Goal: Register for event/course

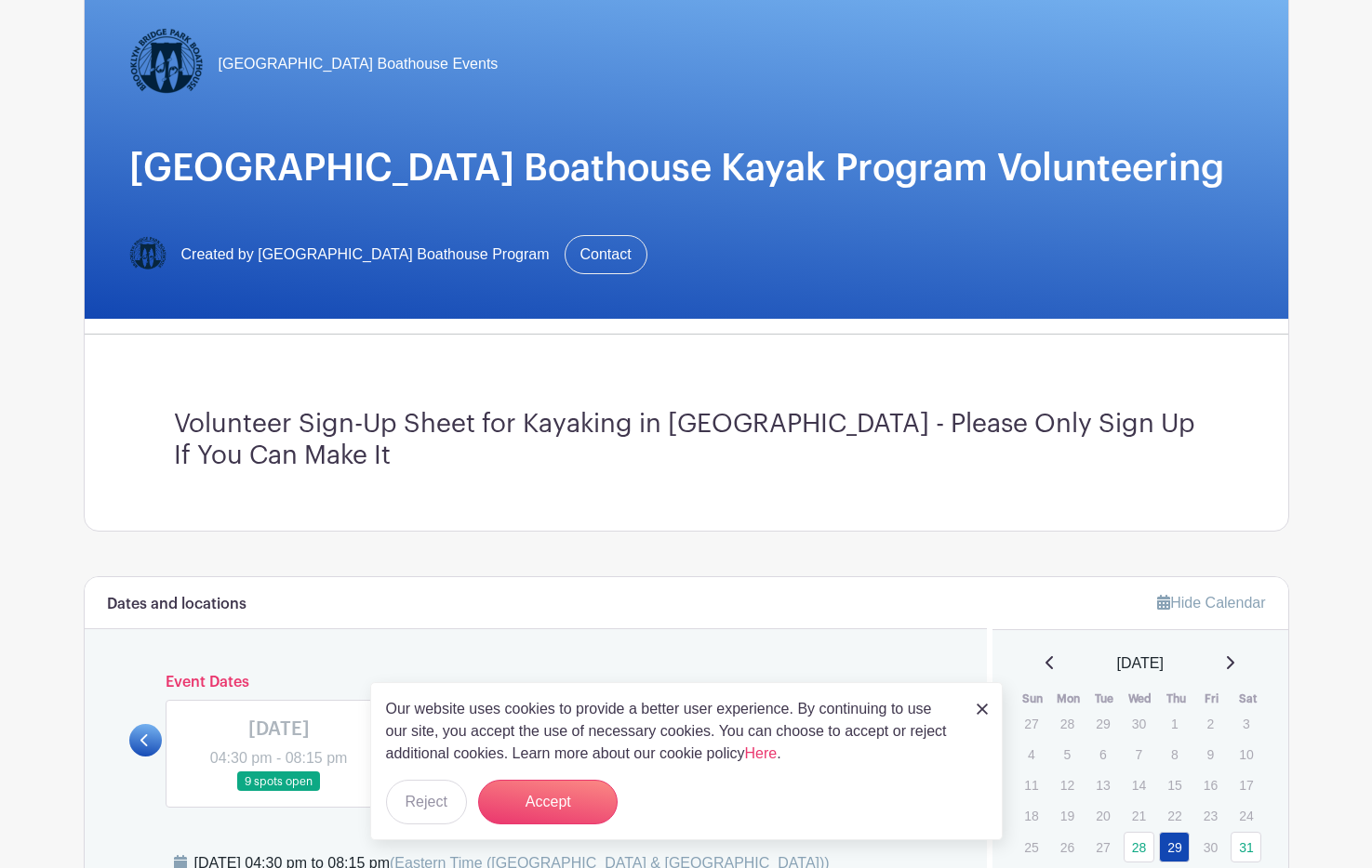
scroll to position [600, 0]
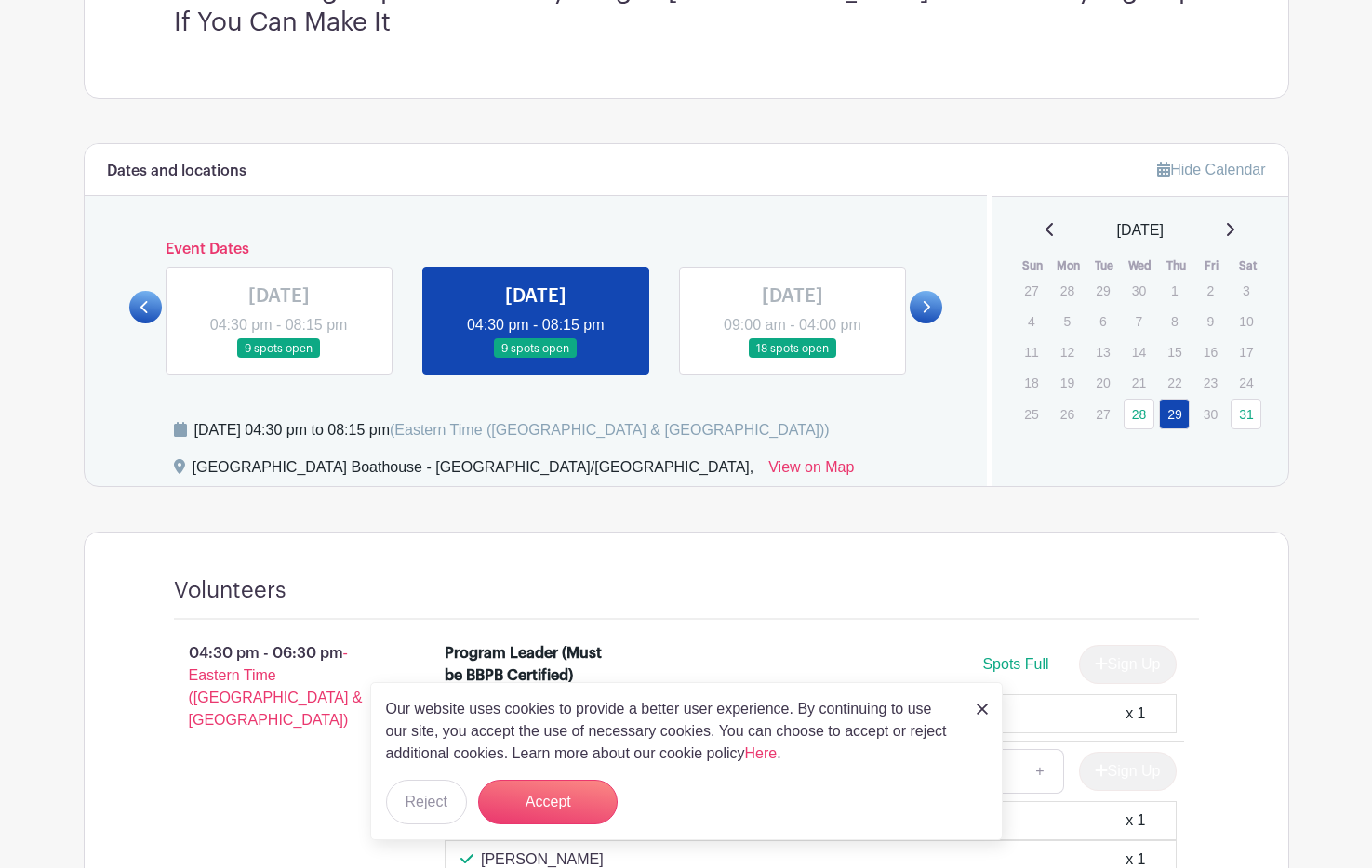
click at [1238, 232] on div "[DATE]" at bounding box center [1140, 231] width 251 height 22
click at [1233, 227] on icon at bounding box center [1231, 229] width 7 height 13
click at [441, 803] on button "Reject" at bounding box center [426, 803] width 80 height 45
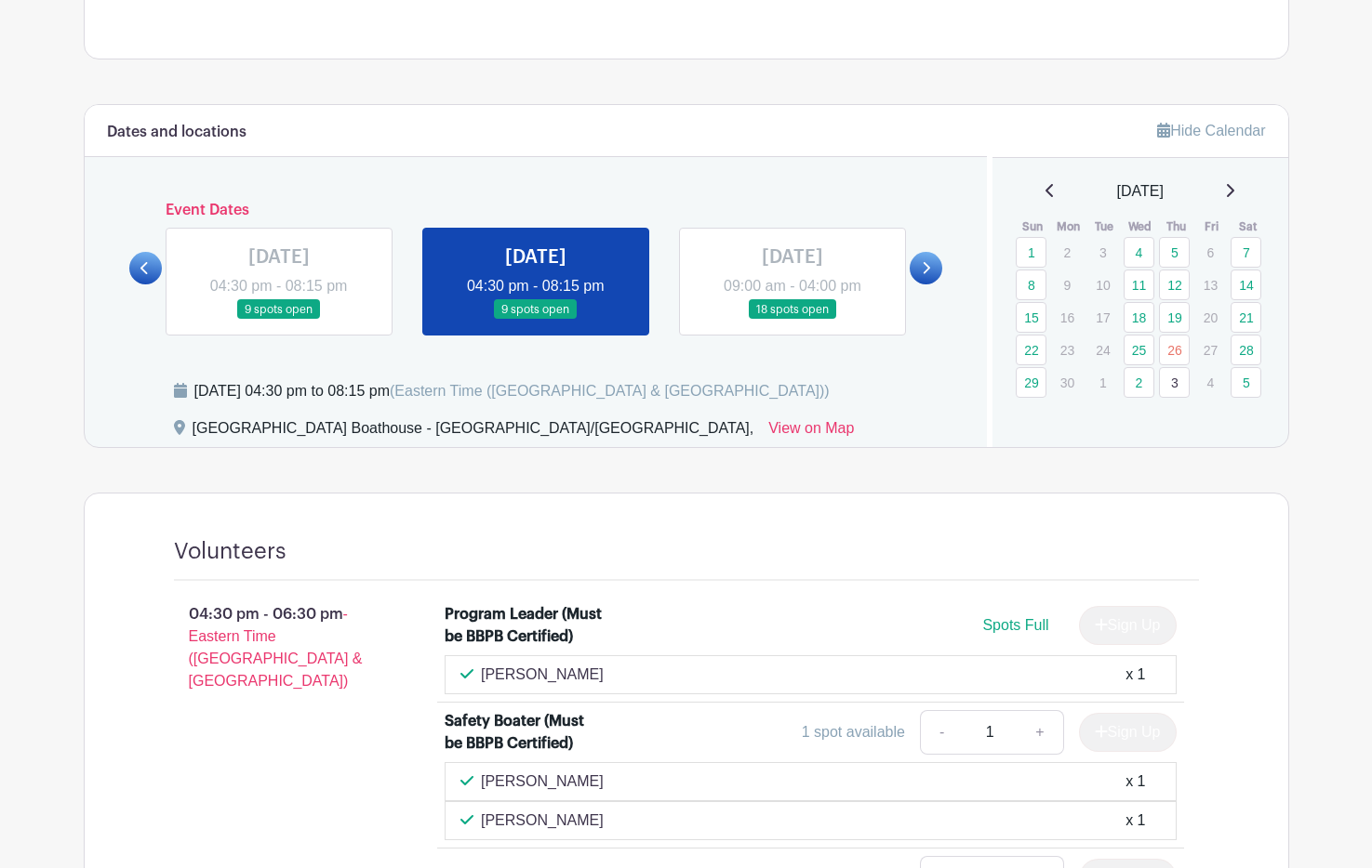
scroll to position [613, 0]
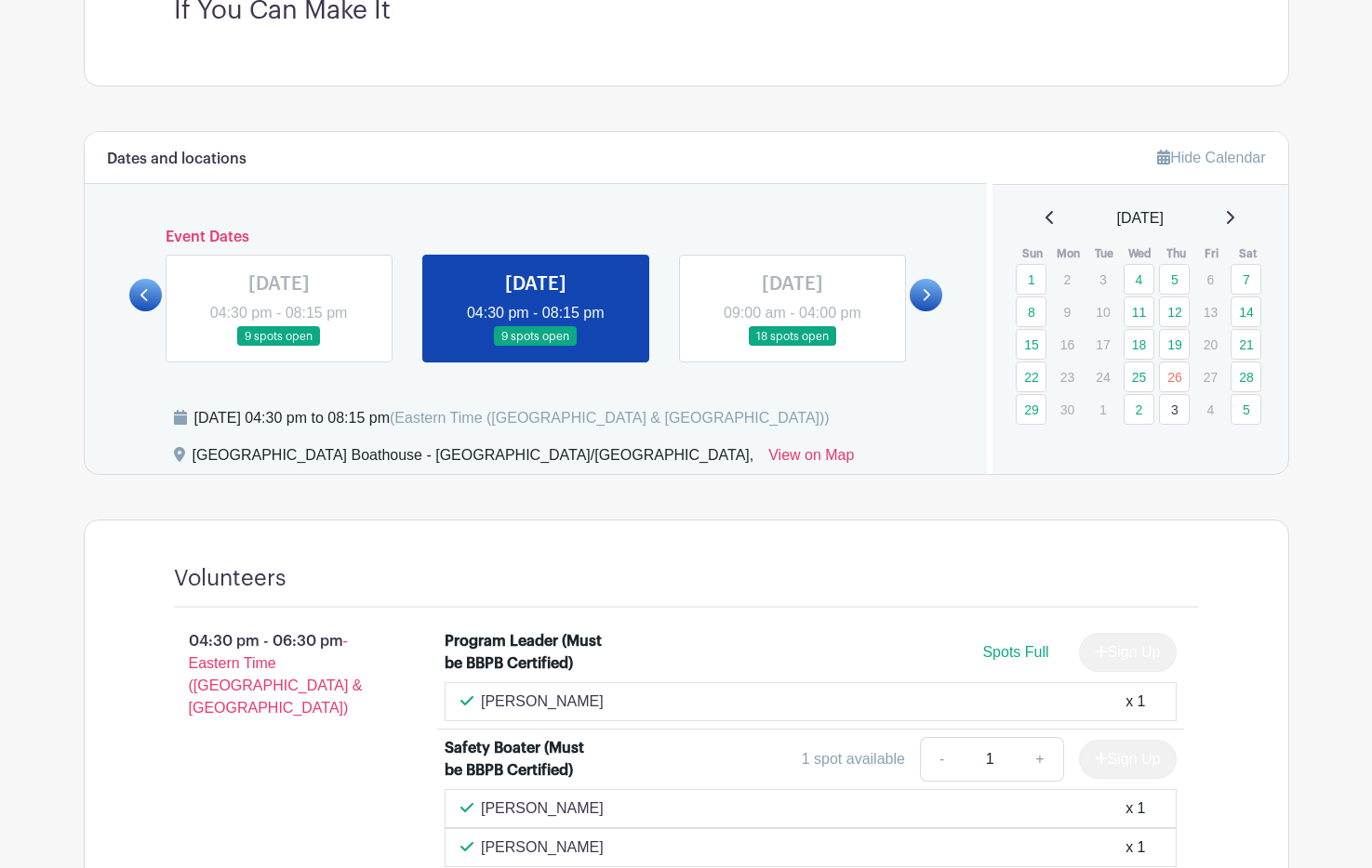
click at [1240, 217] on div "June 2025" at bounding box center [1140, 219] width 251 height 22
click at [1234, 219] on icon at bounding box center [1231, 218] width 7 height 13
click at [1234, 212] on icon at bounding box center [1230, 218] width 9 height 15
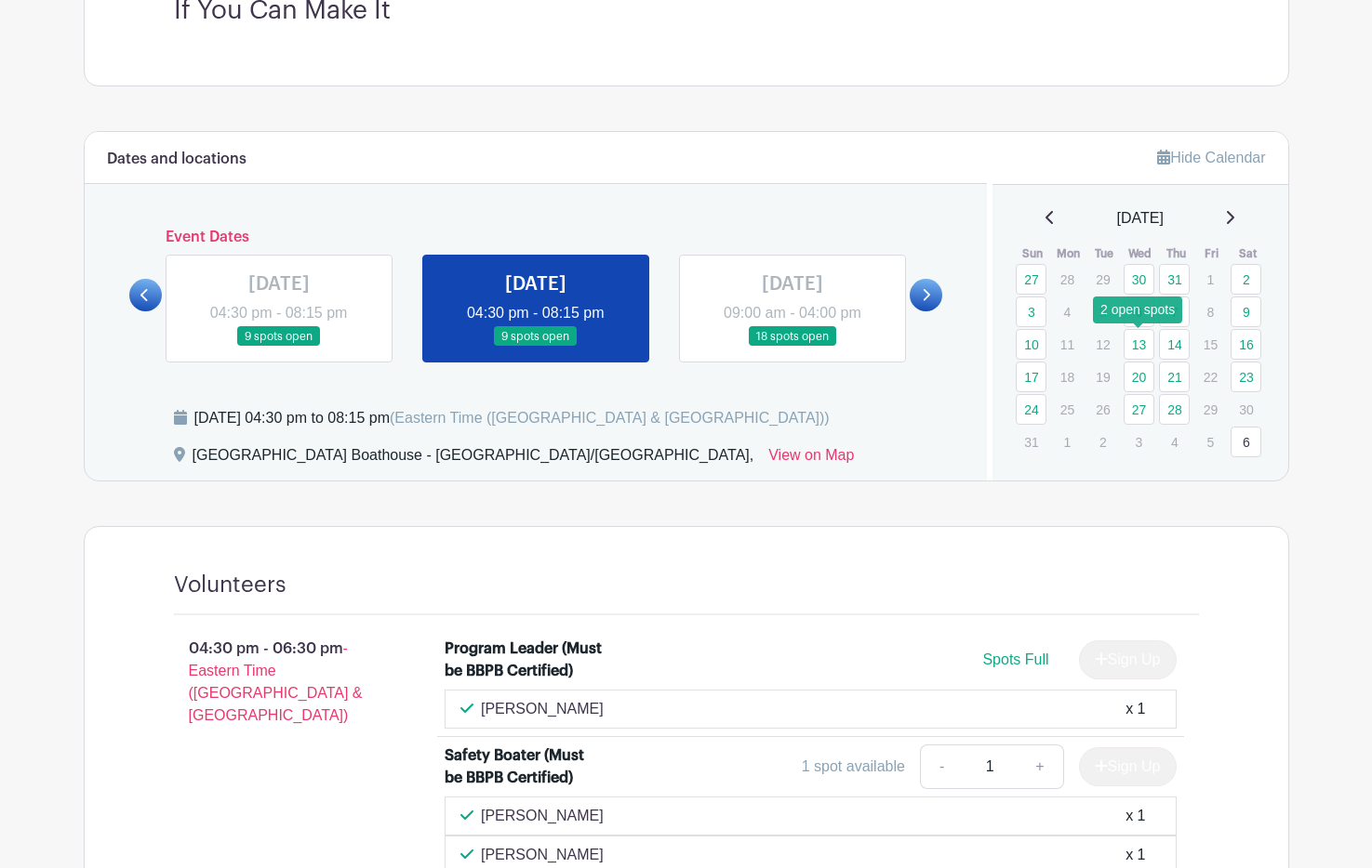
click at [1141, 342] on link "13" at bounding box center [1138, 344] width 31 height 31
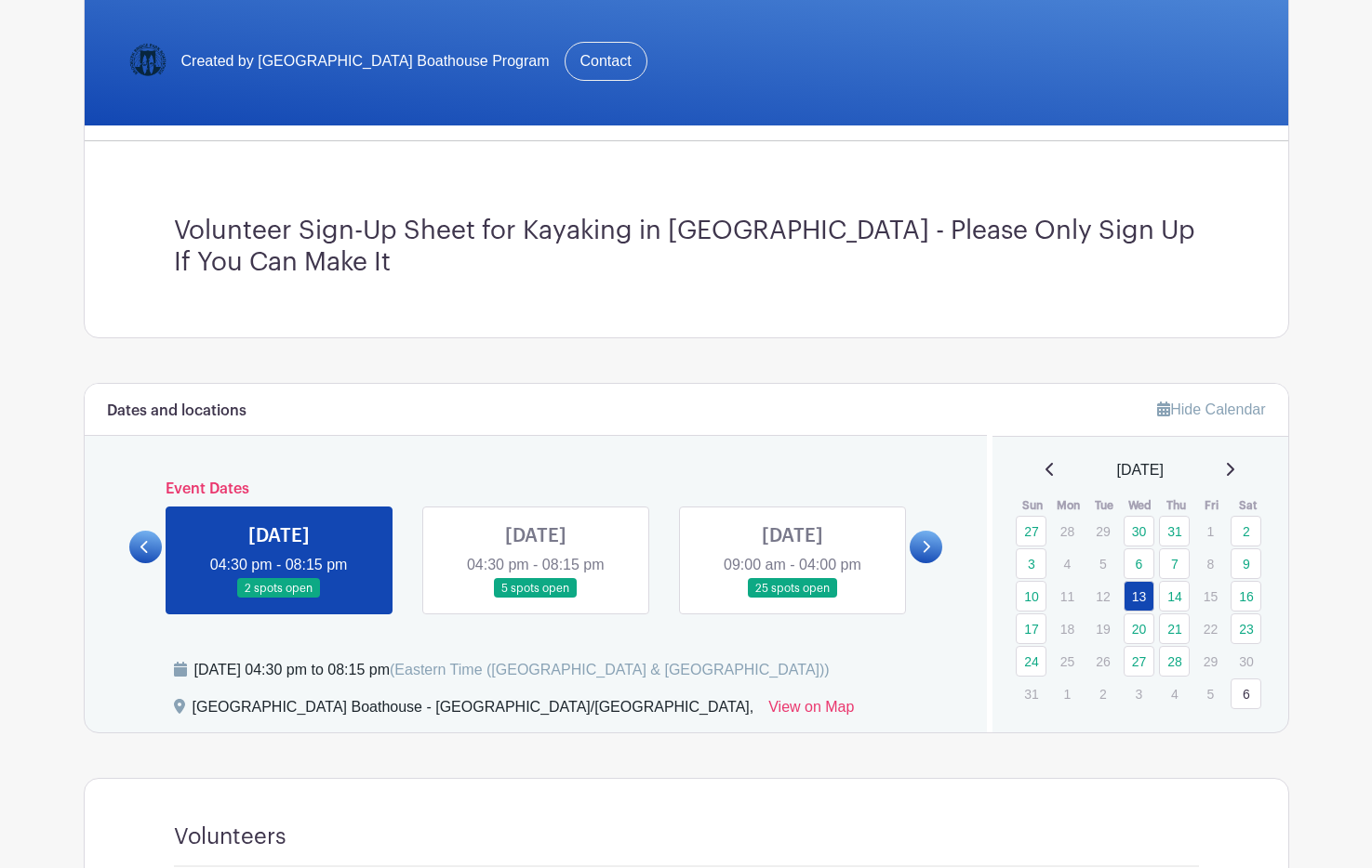
scroll to position [532, 0]
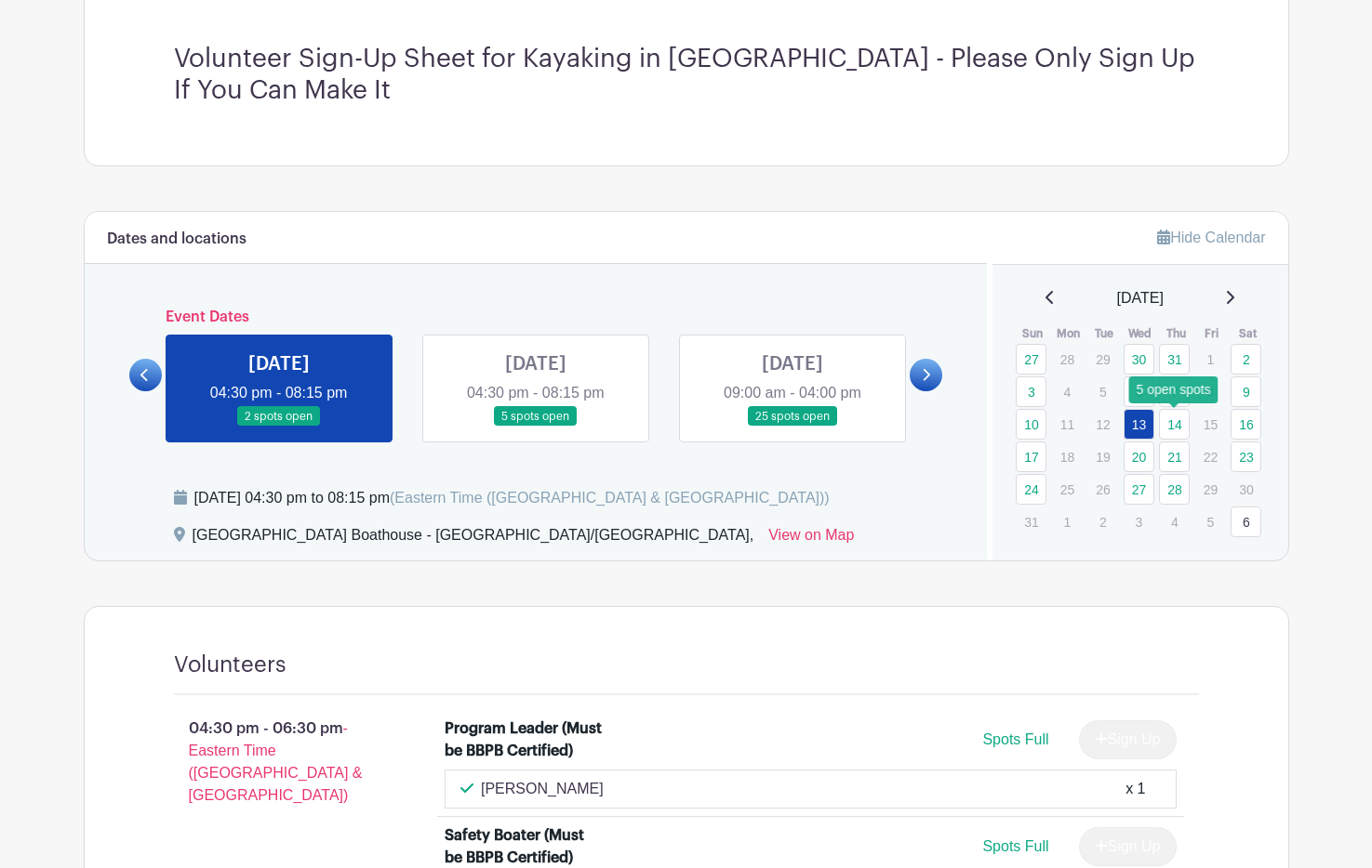
click at [1185, 427] on link "14" at bounding box center [1174, 424] width 31 height 31
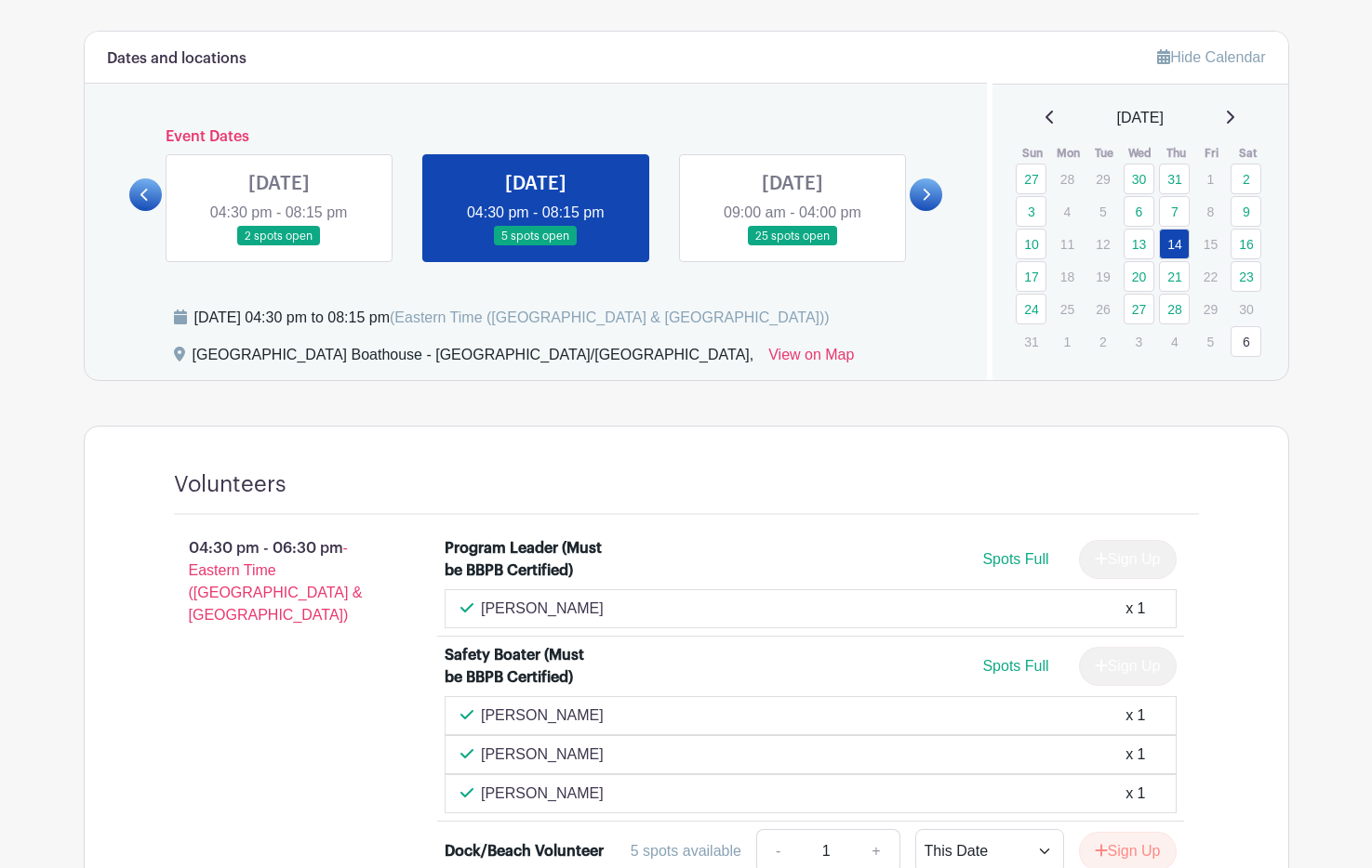
scroll to position [597, 0]
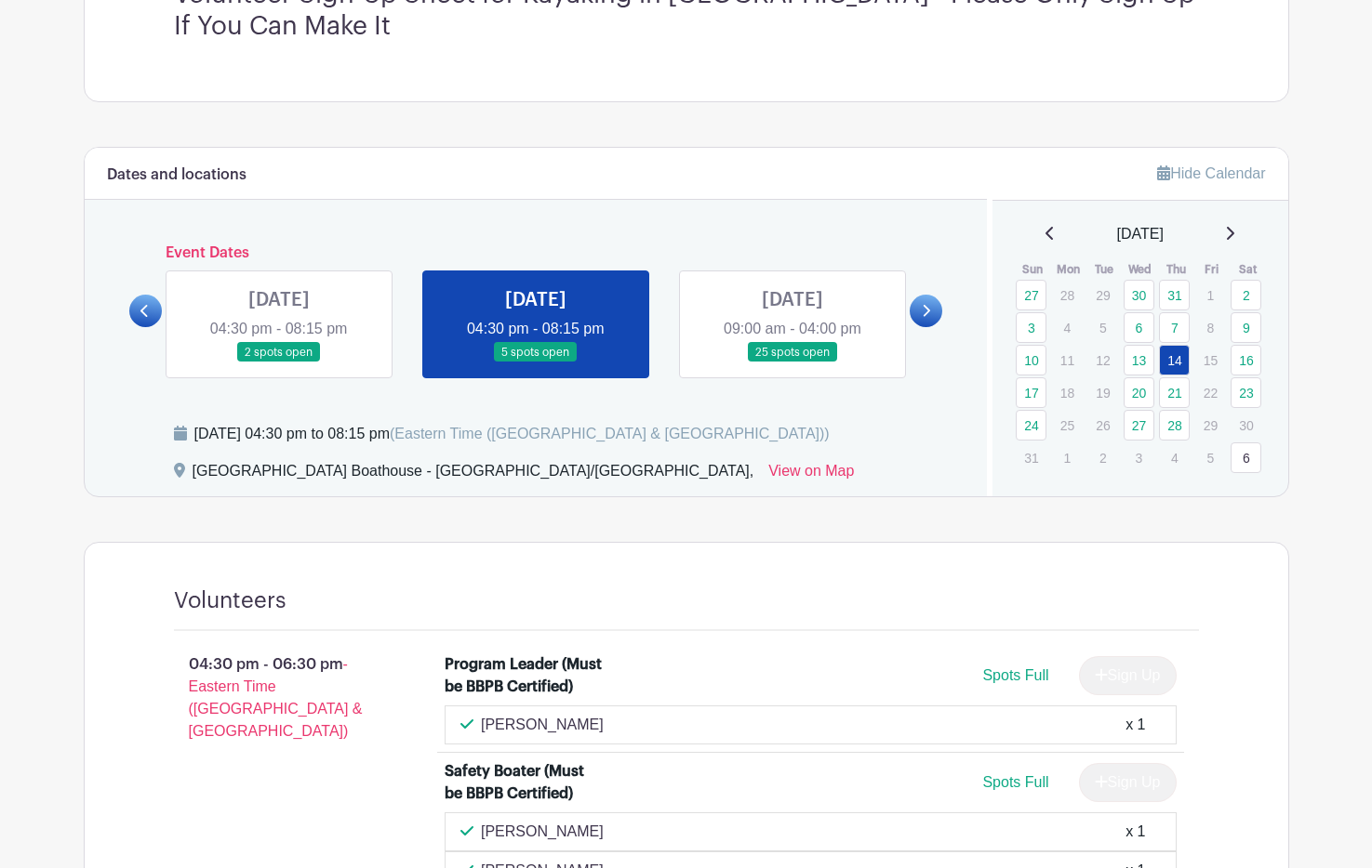
click at [1133, 351] on link "13" at bounding box center [1138, 360] width 31 height 31
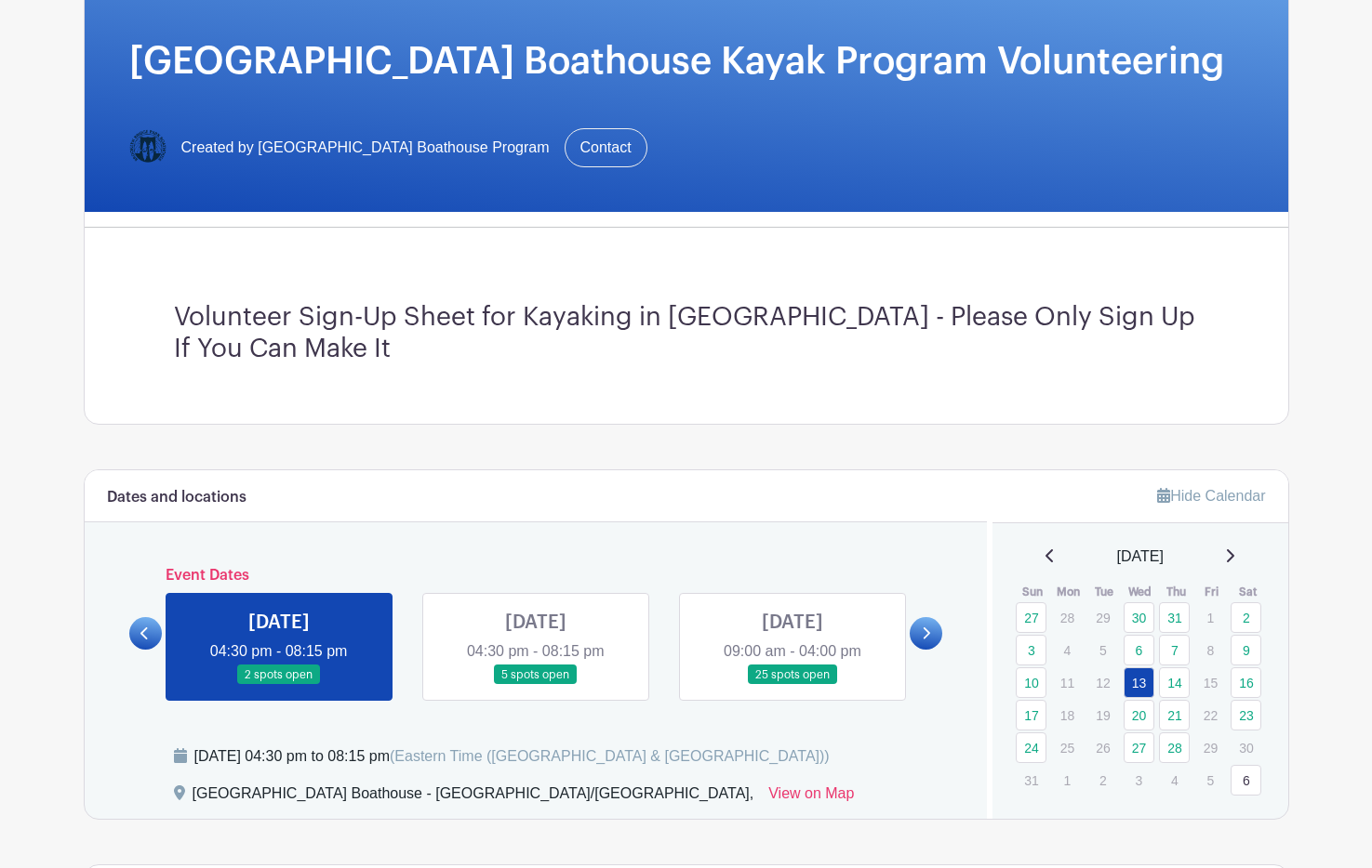
scroll to position [443, 0]
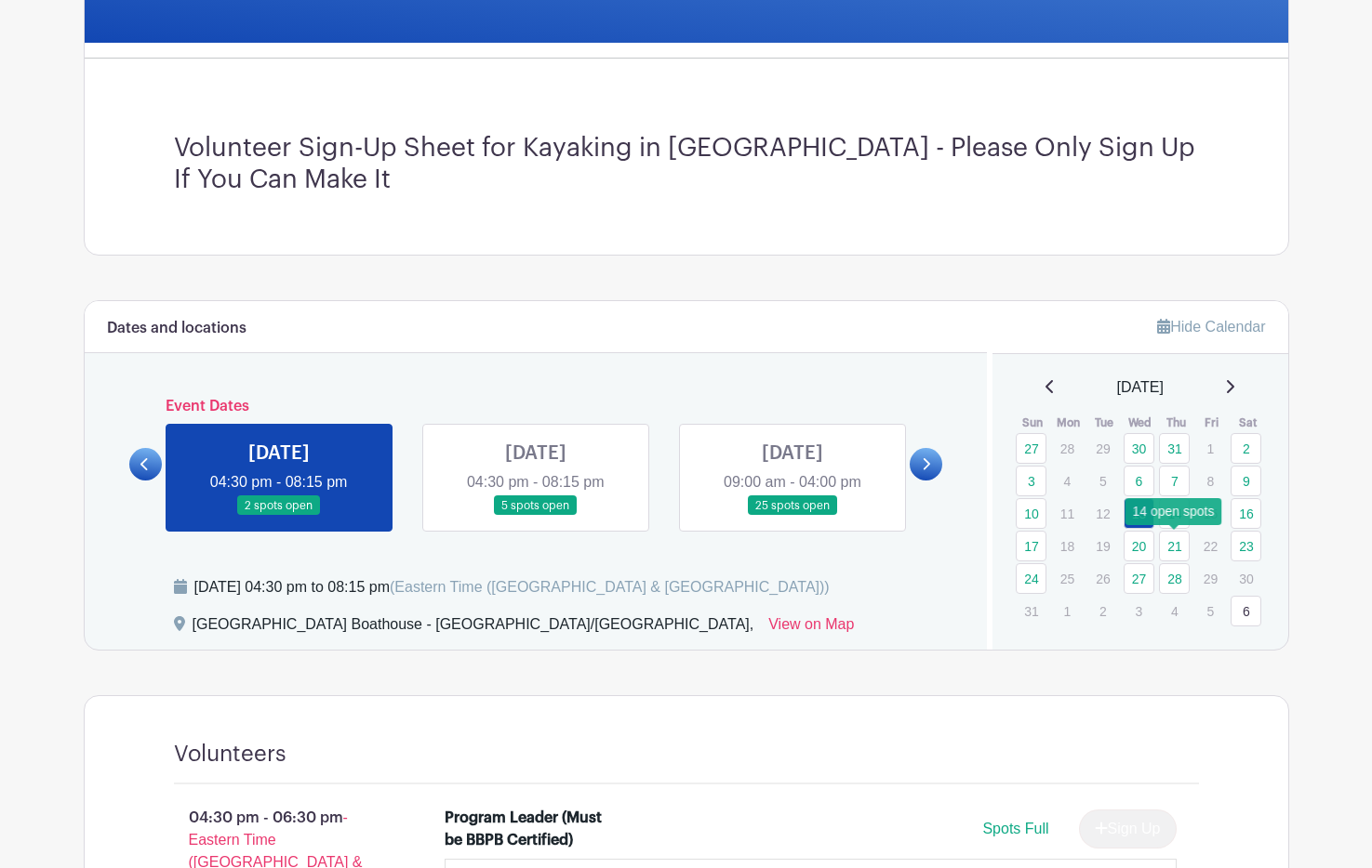
click at [1173, 541] on link "21" at bounding box center [1174, 545] width 31 height 31
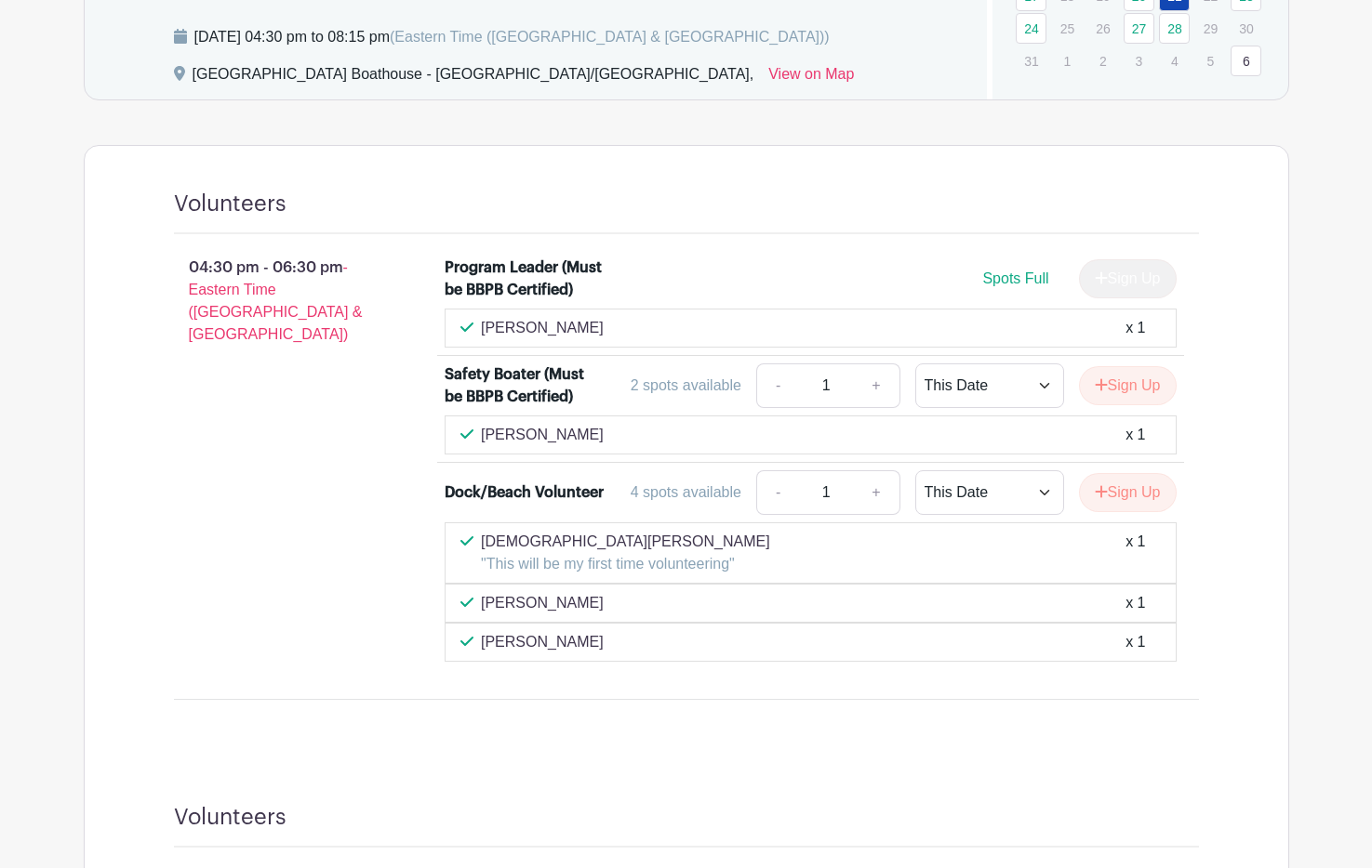
scroll to position [591, 0]
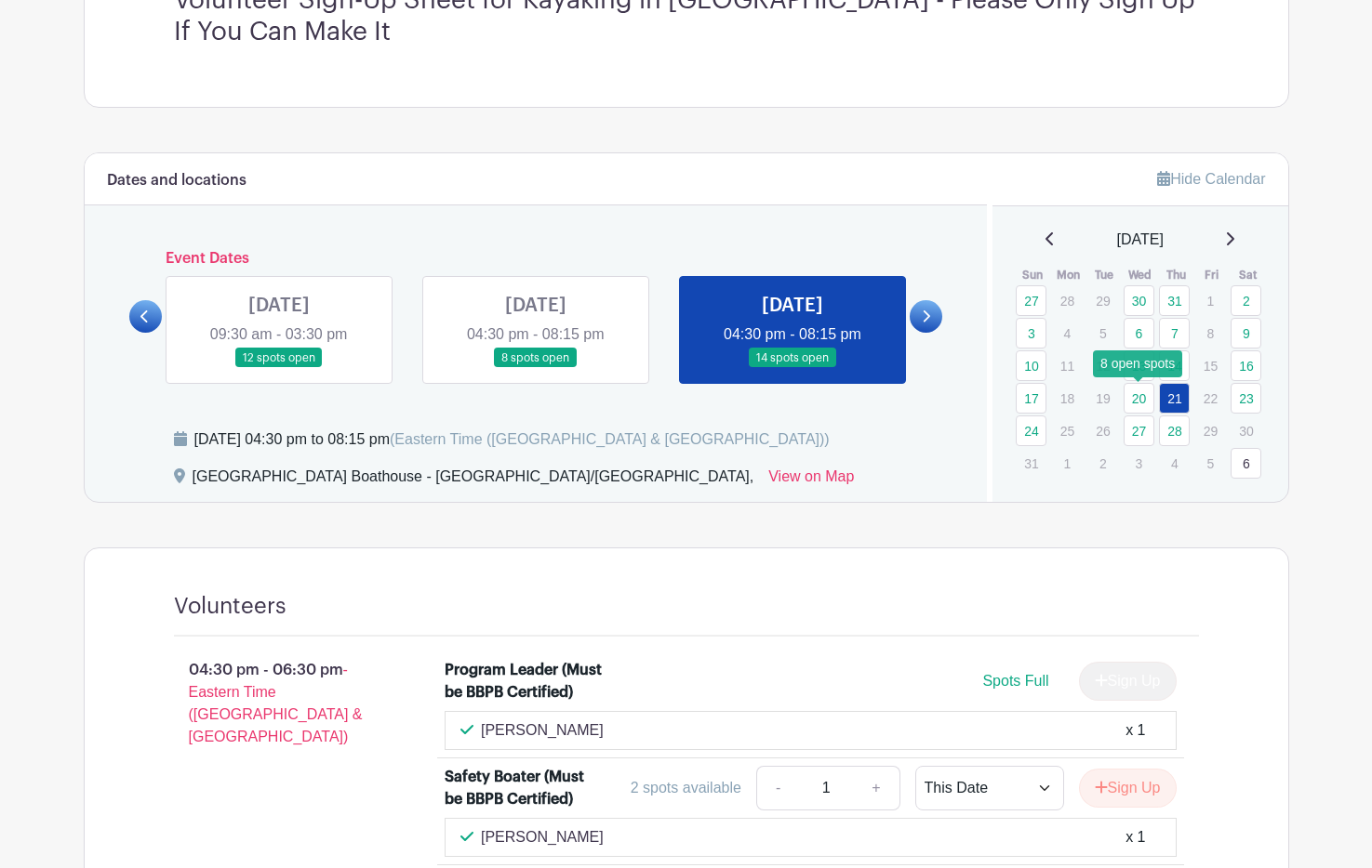
click at [1136, 400] on link "20" at bounding box center [1138, 398] width 31 height 31
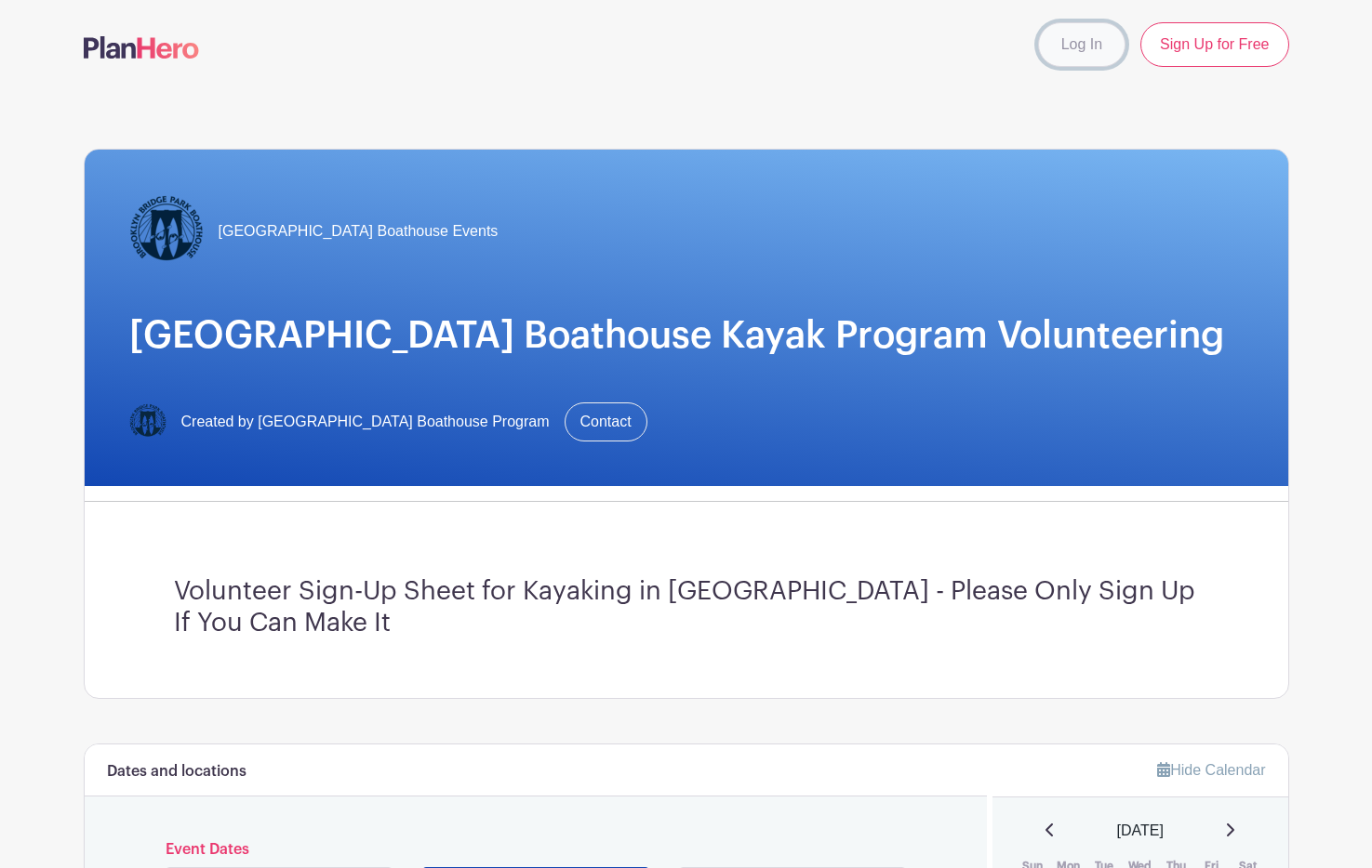
click at [1083, 44] on link "Log In" at bounding box center [1081, 45] width 87 height 45
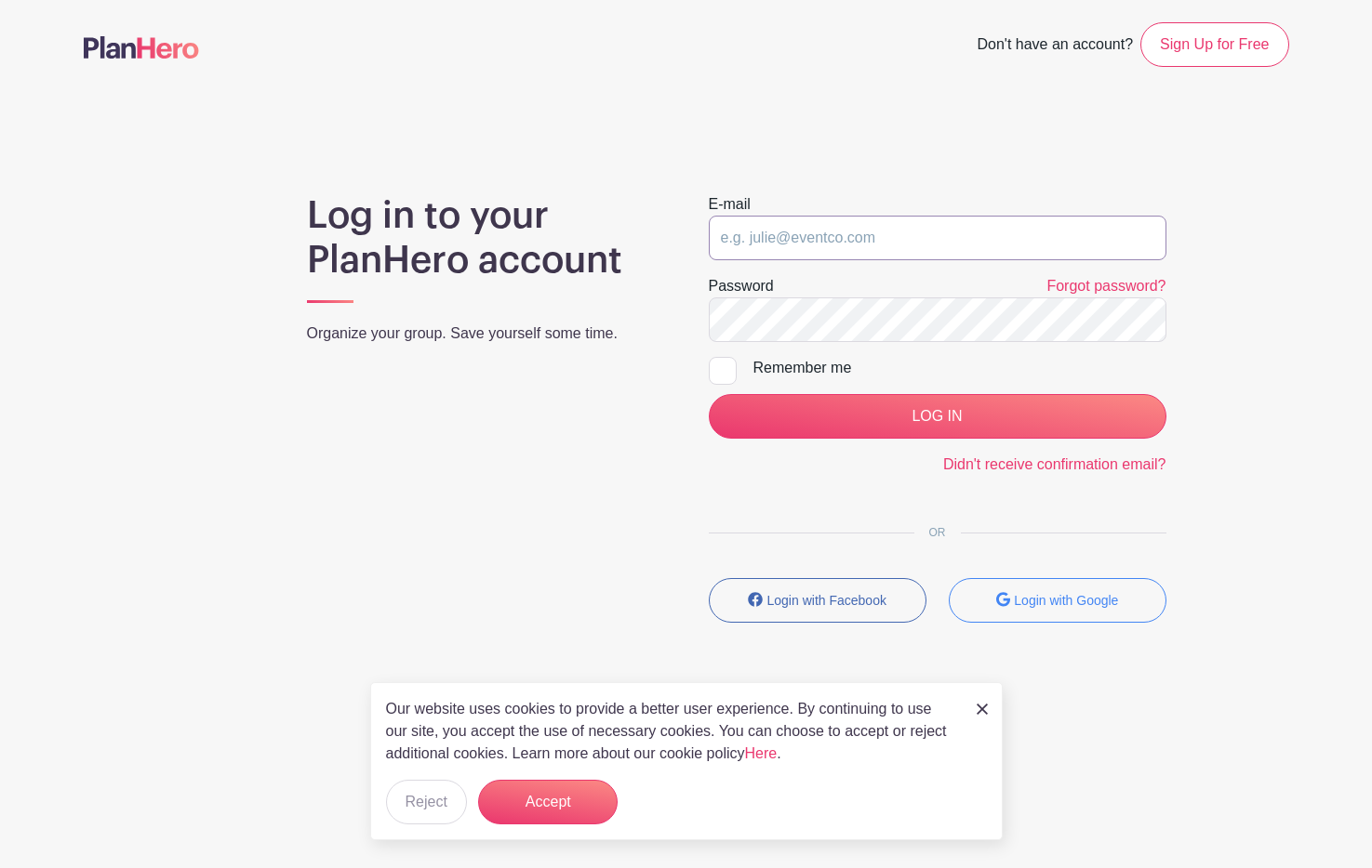
click at [971, 252] on input "email" at bounding box center [937, 239] width 458 height 45
type input "a.cantysamuel@gmail.com"
click at [708, 394] on input "LOG IN" at bounding box center [937, 416] width 458 height 45
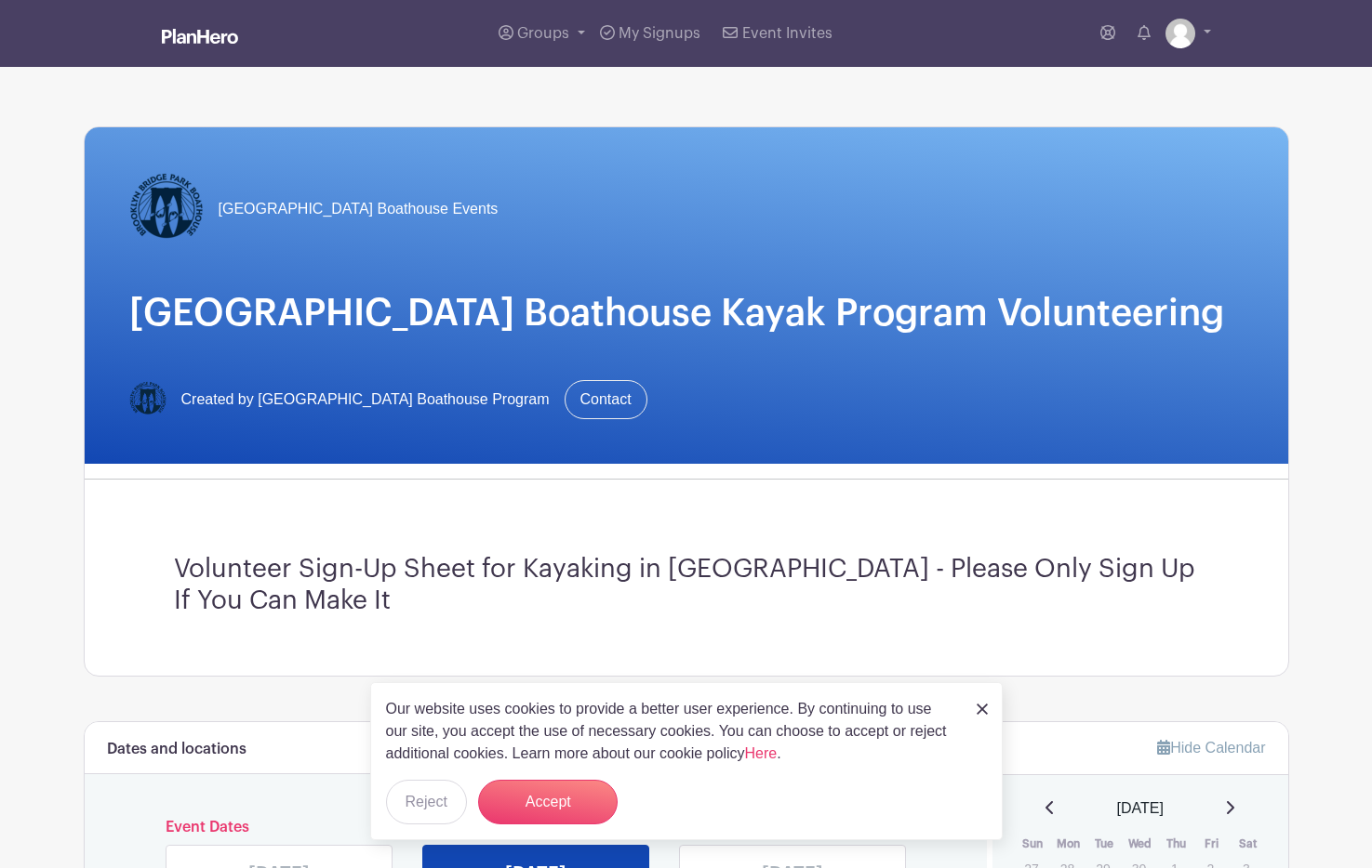
click at [981, 700] on link at bounding box center [982, 708] width 11 height 22
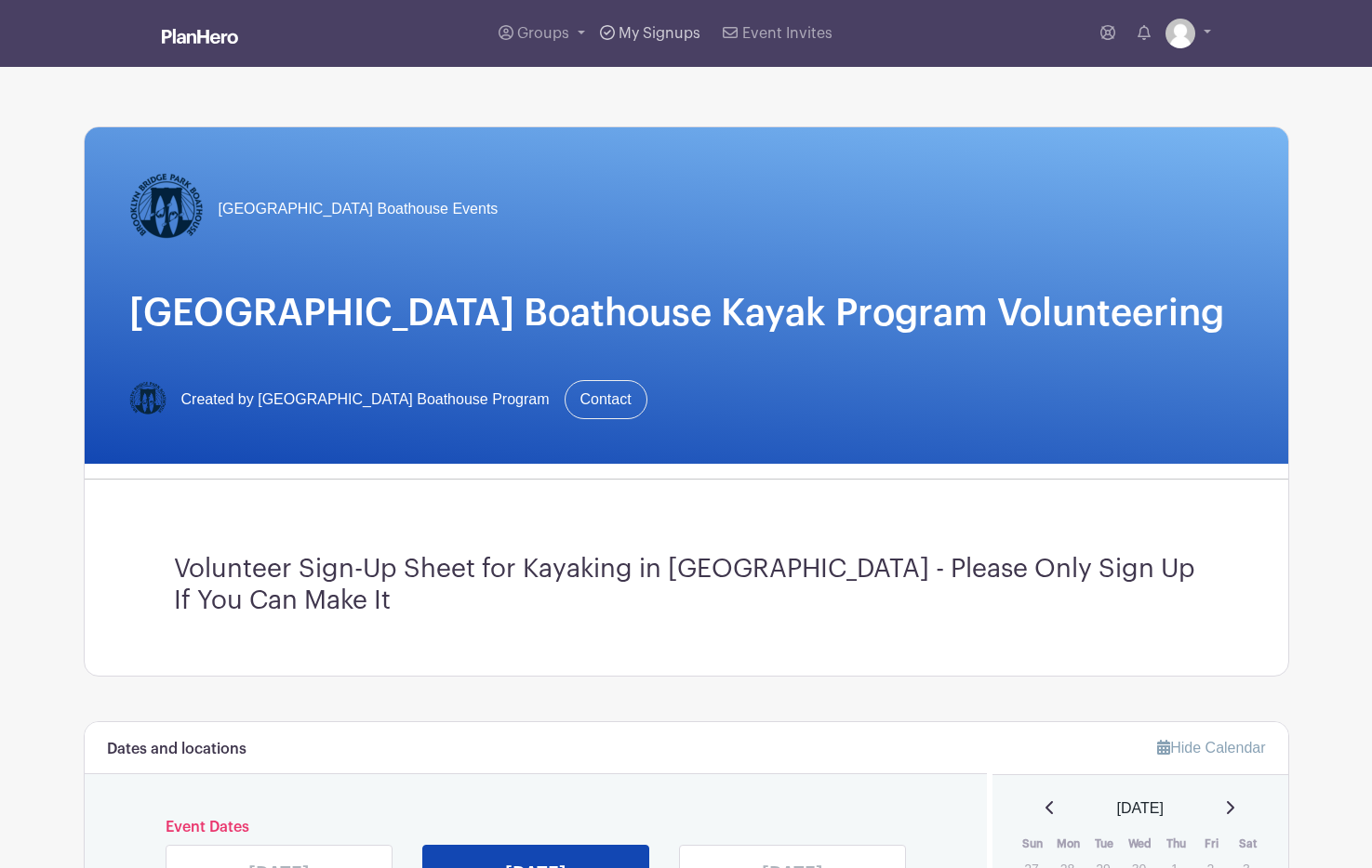
click at [669, 43] on link "My Signups" at bounding box center [650, 34] width 115 height 67
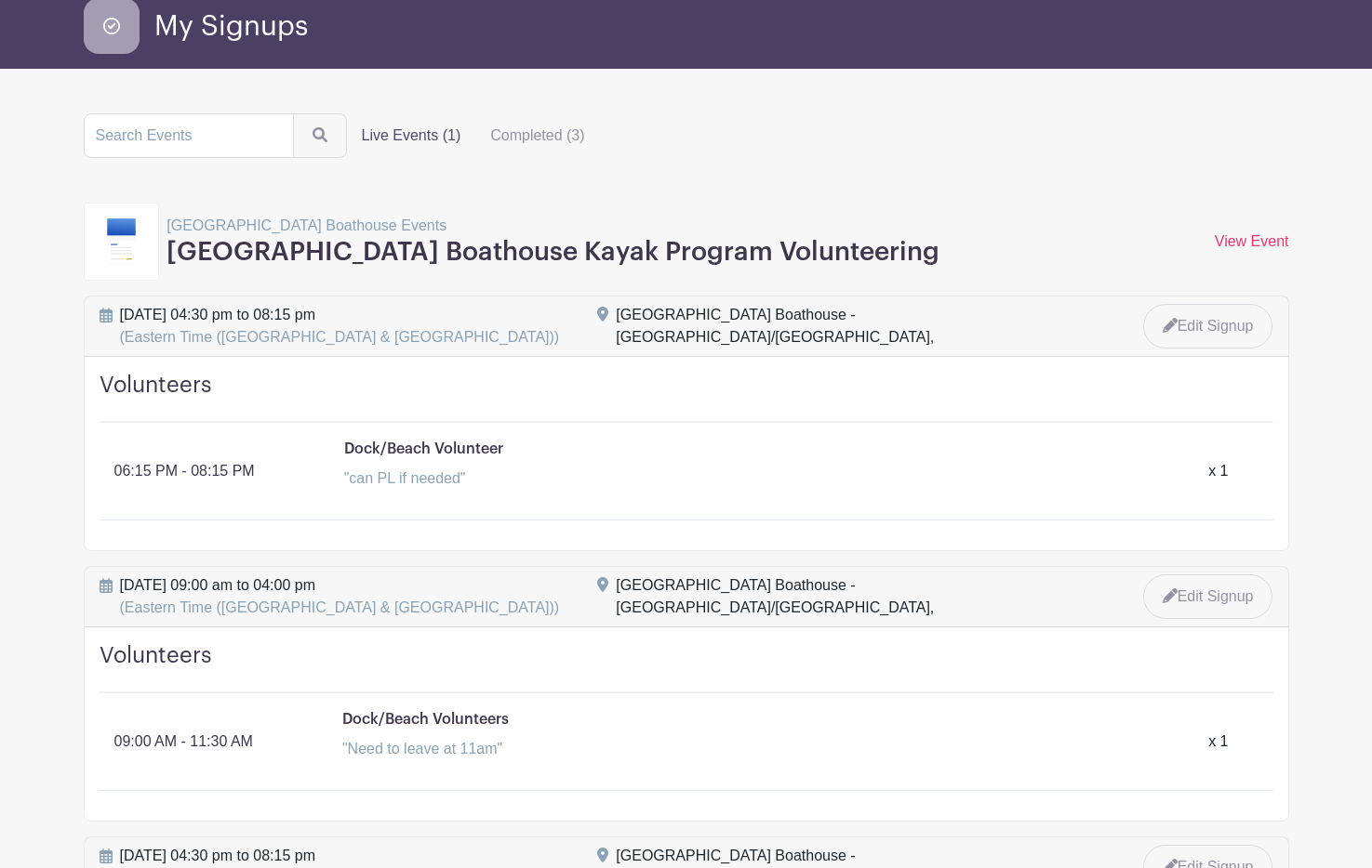
scroll to position [92, 0]
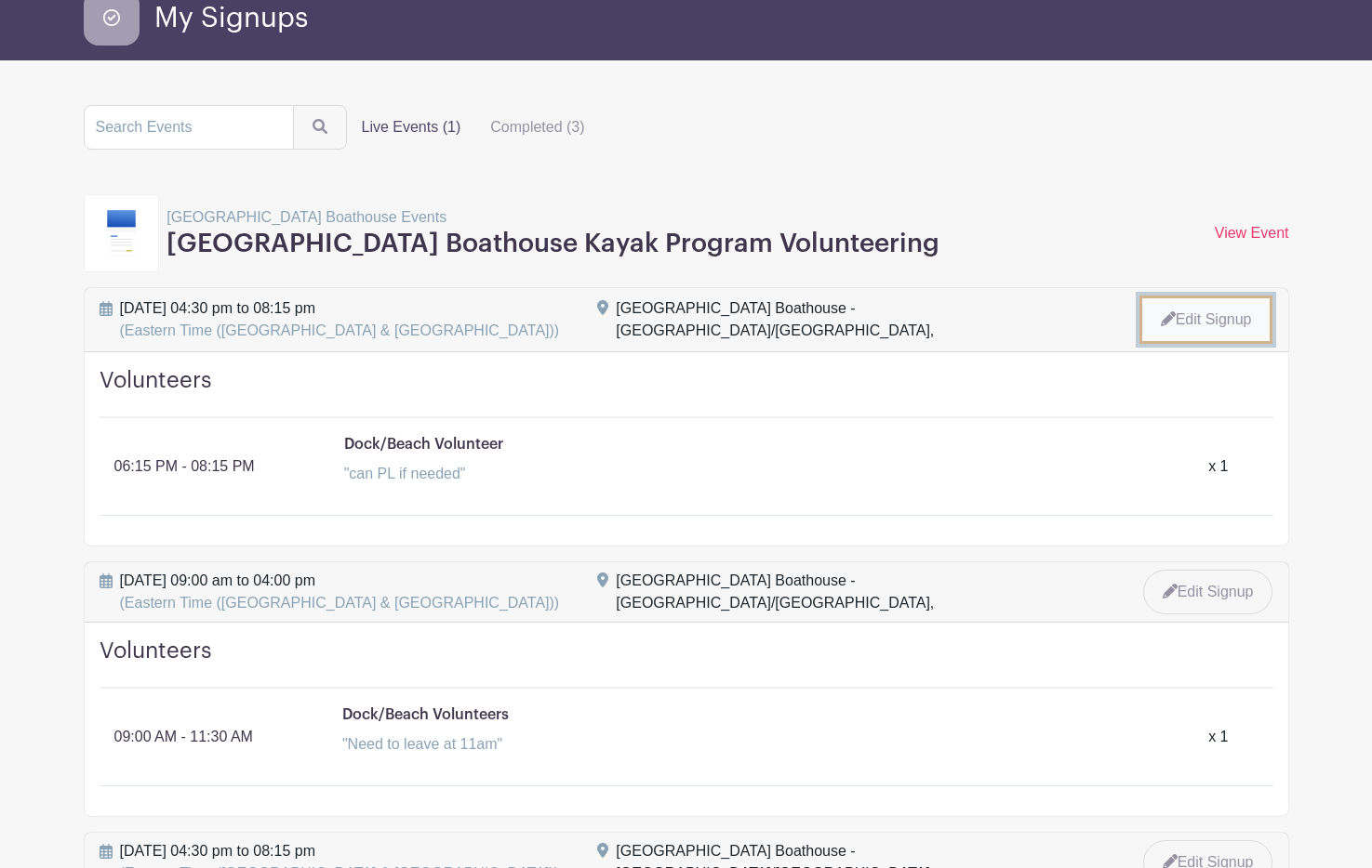
click at [1215, 318] on link "Edit Signup" at bounding box center [1205, 320] width 134 height 49
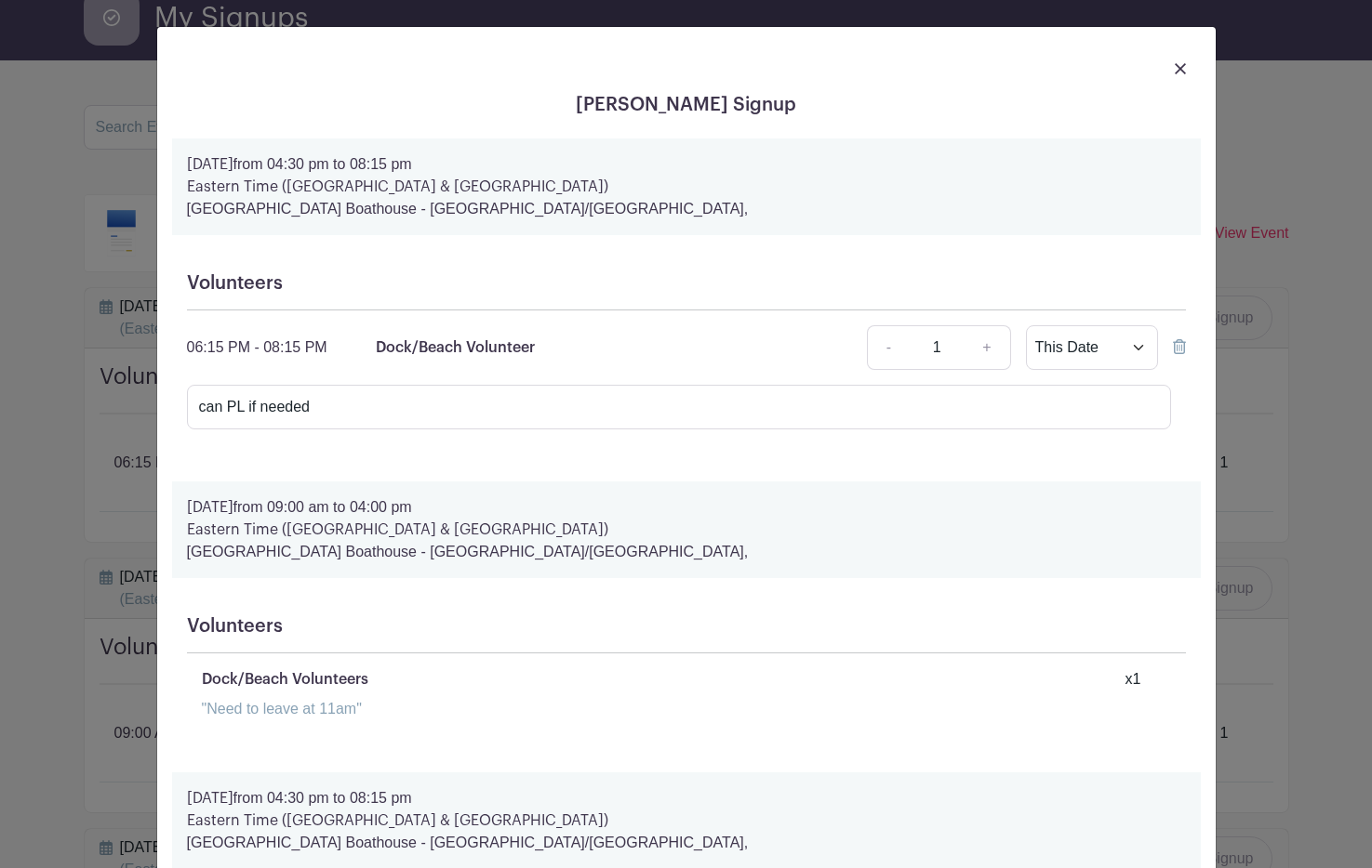
click at [1176, 351] on icon at bounding box center [1179, 347] width 13 height 15
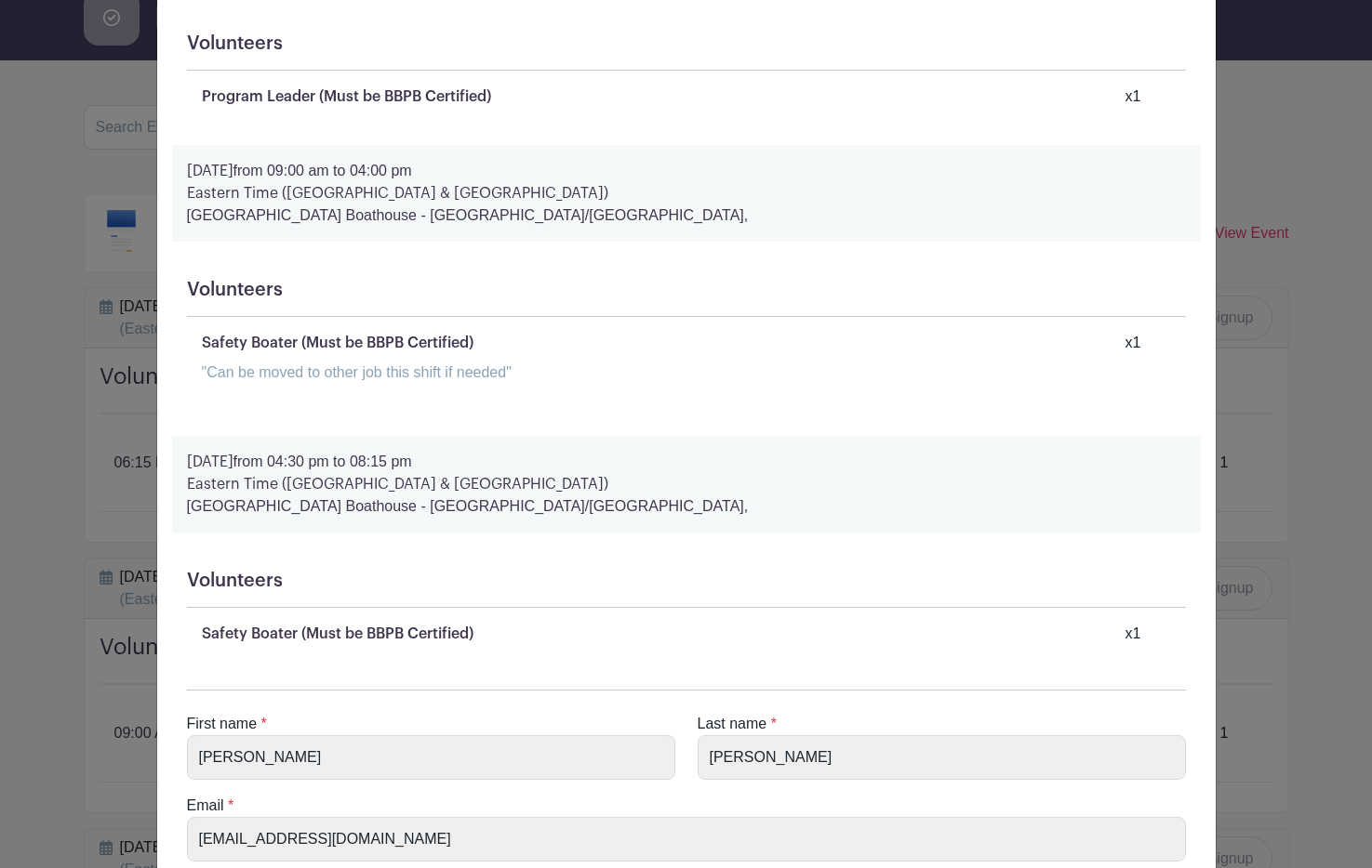
scroll to position [1116, 0]
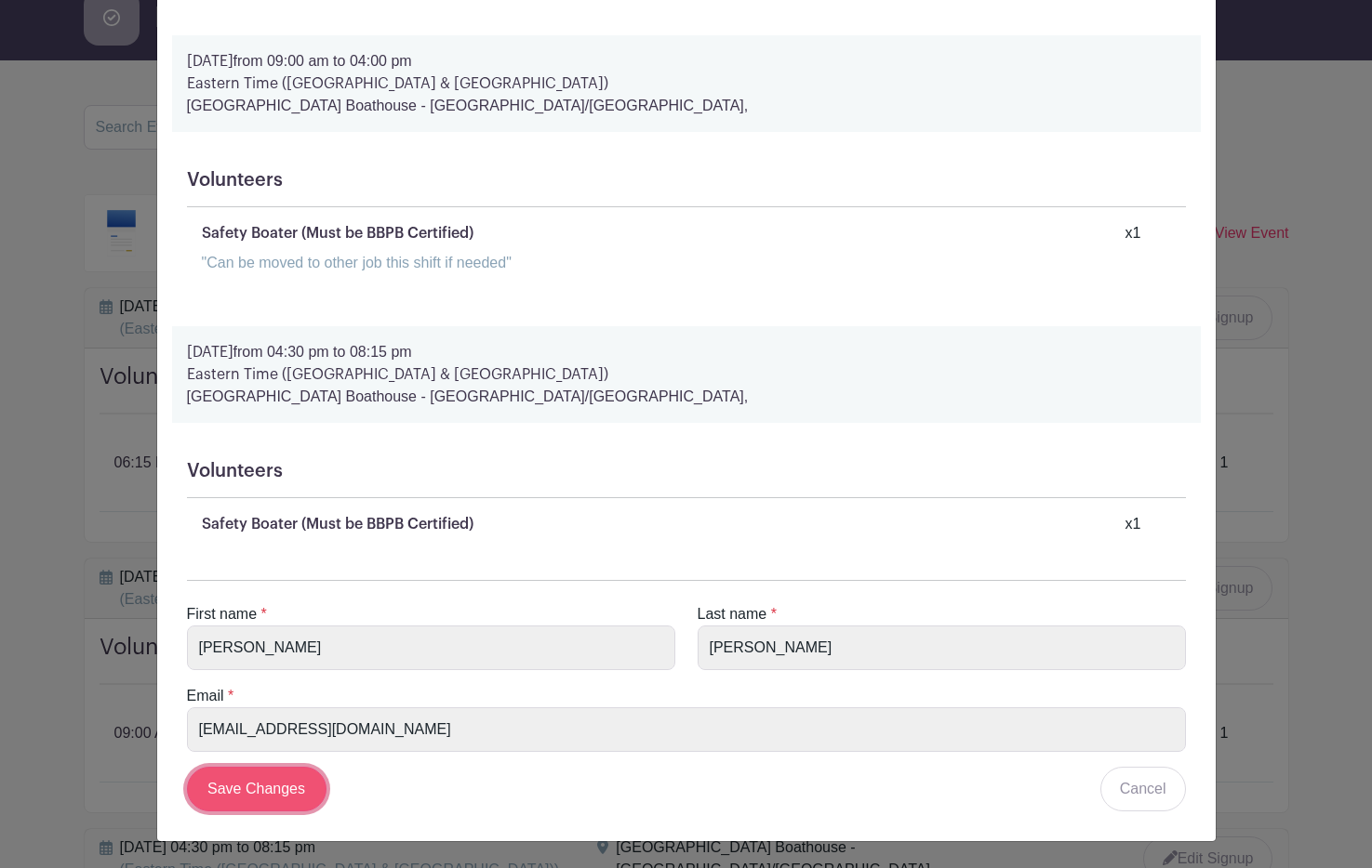
click at [275, 784] on input "Save Changes" at bounding box center [256, 789] width 139 height 45
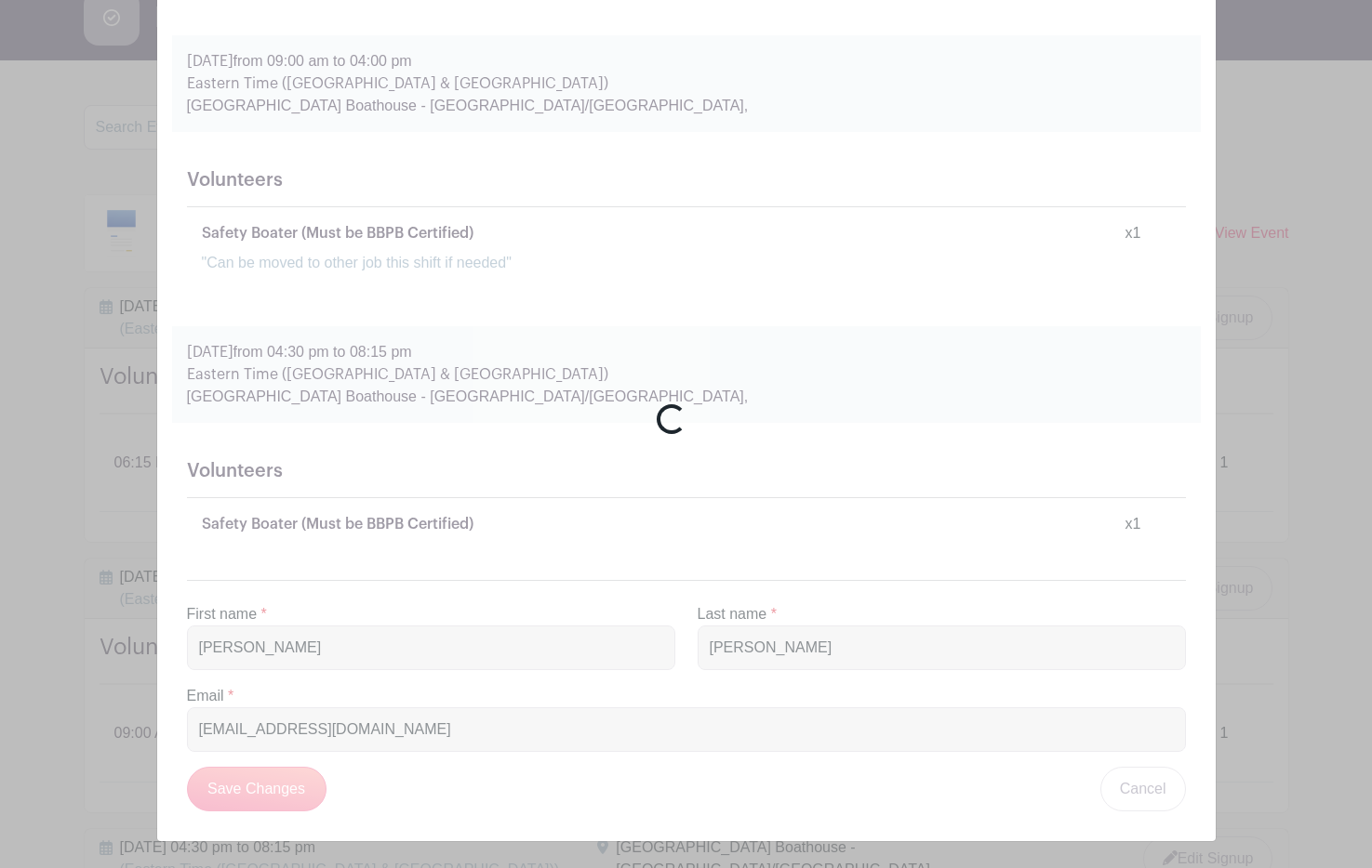
scroll to position [957, 0]
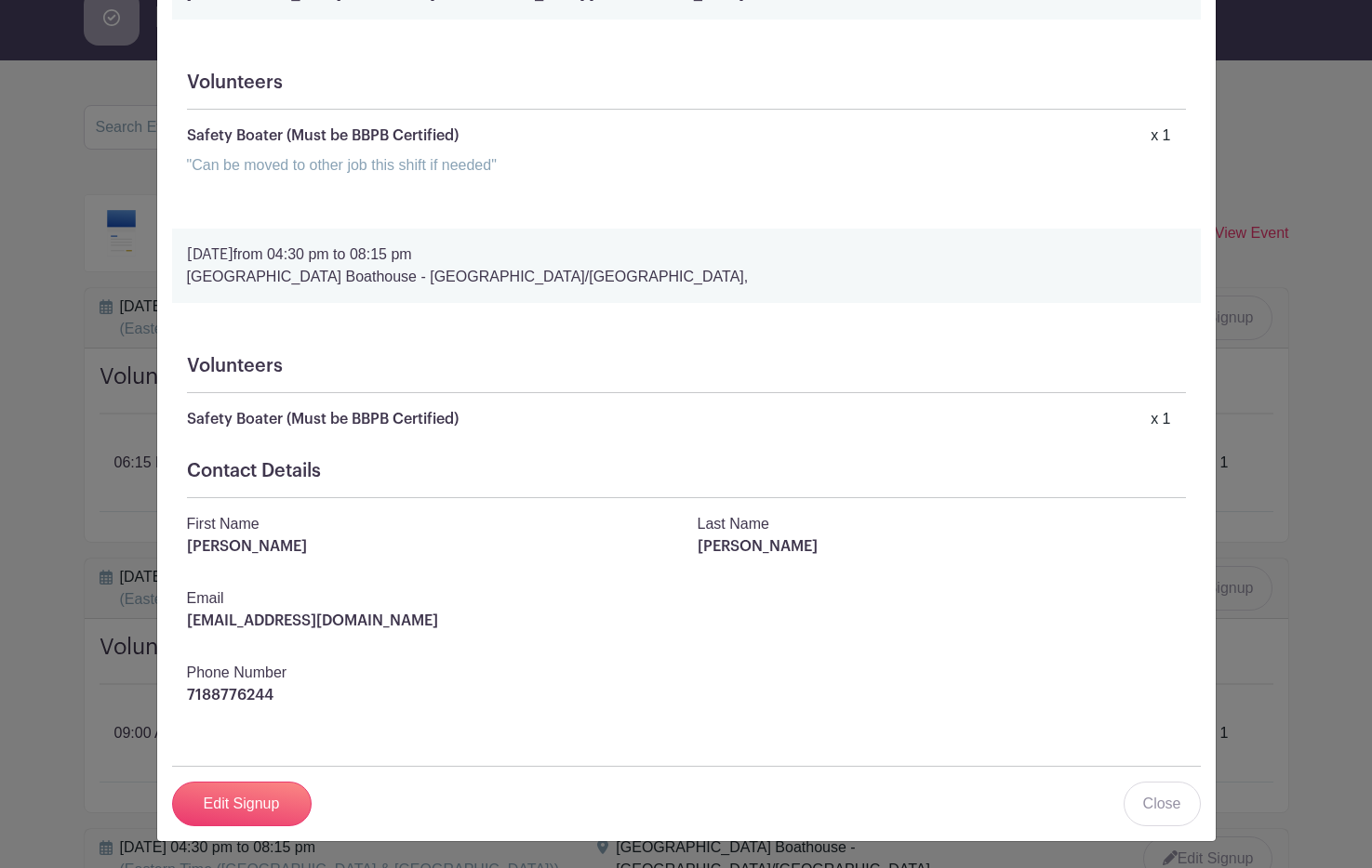
click at [1252, 268] on div "Alana Canty-Samuel's Signup Saturday, August 09, 2025 from 09:00 am to 04:00 pm…" at bounding box center [686, 434] width 1372 height 868
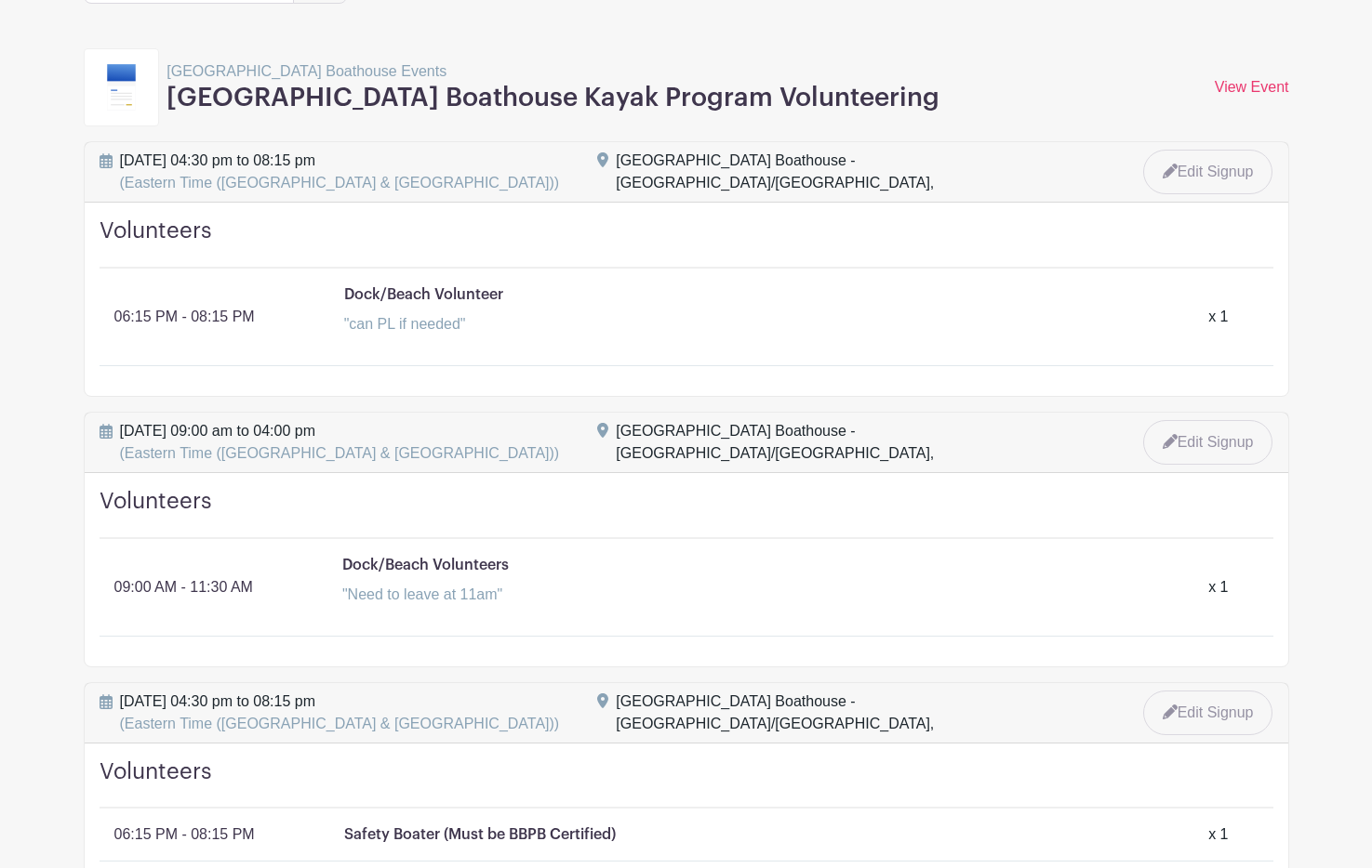
scroll to position [0, 0]
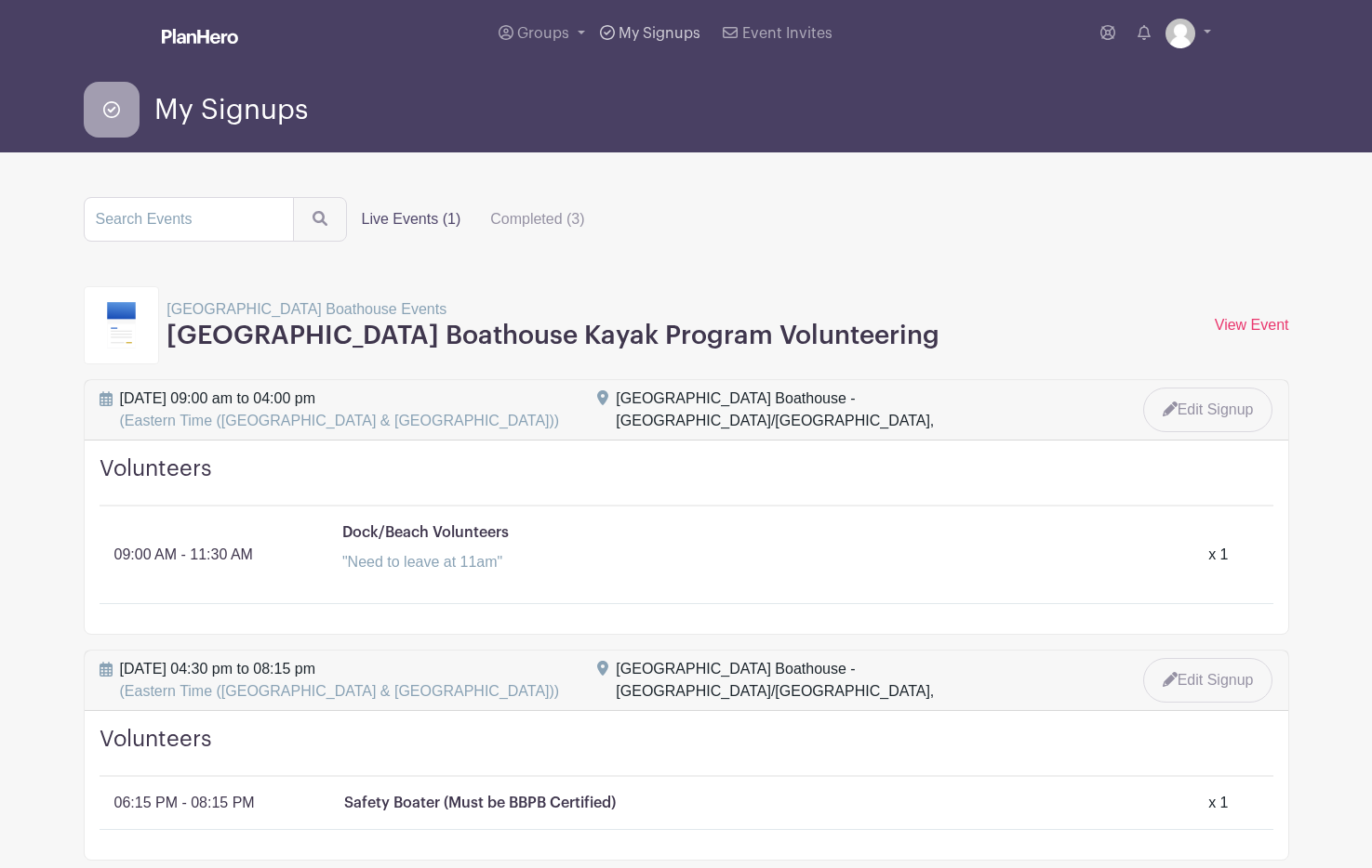
click at [659, 35] on span "My Signups" at bounding box center [659, 34] width 81 height 15
click at [1259, 327] on link "View Event" at bounding box center [1251, 325] width 74 height 16
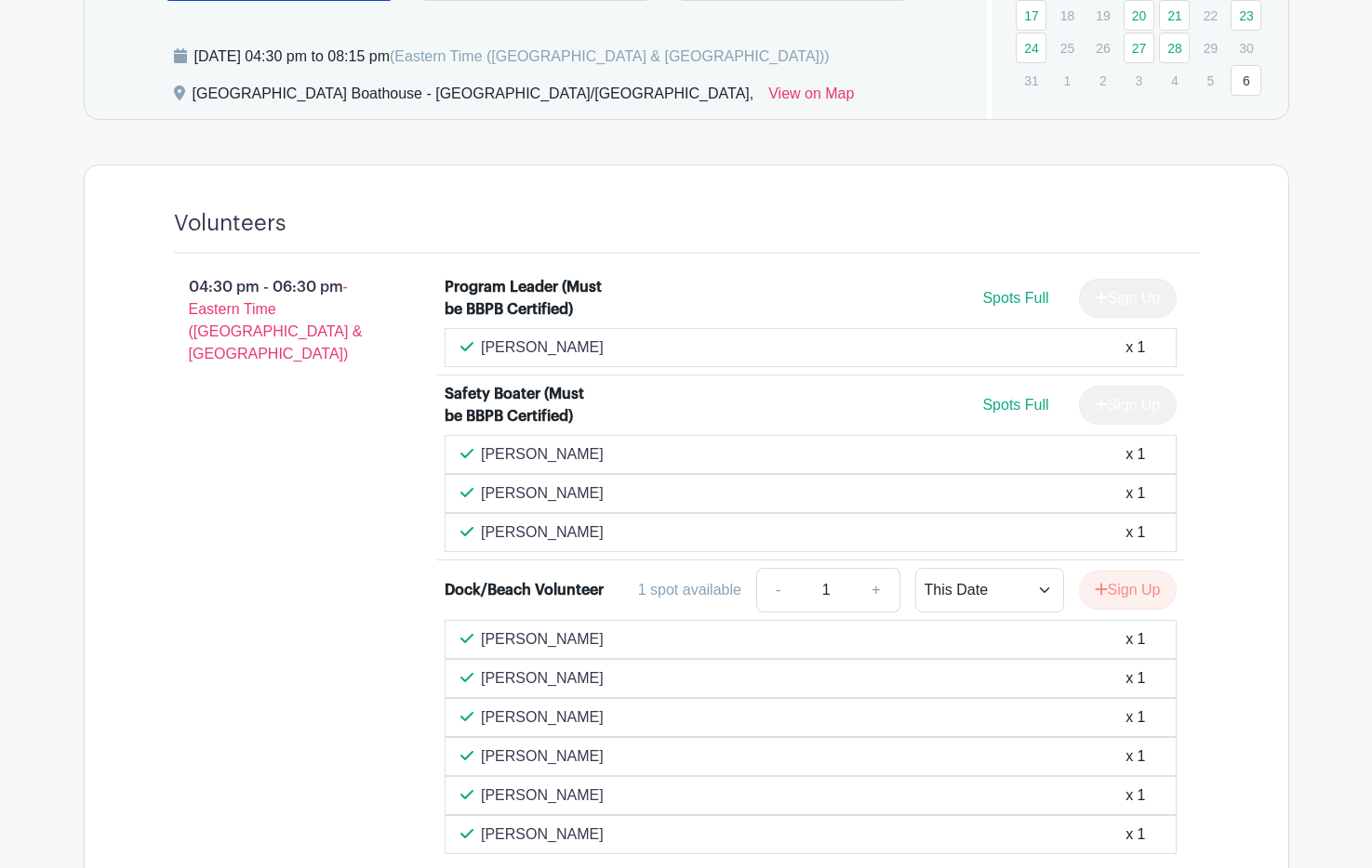
scroll to position [487, 0]
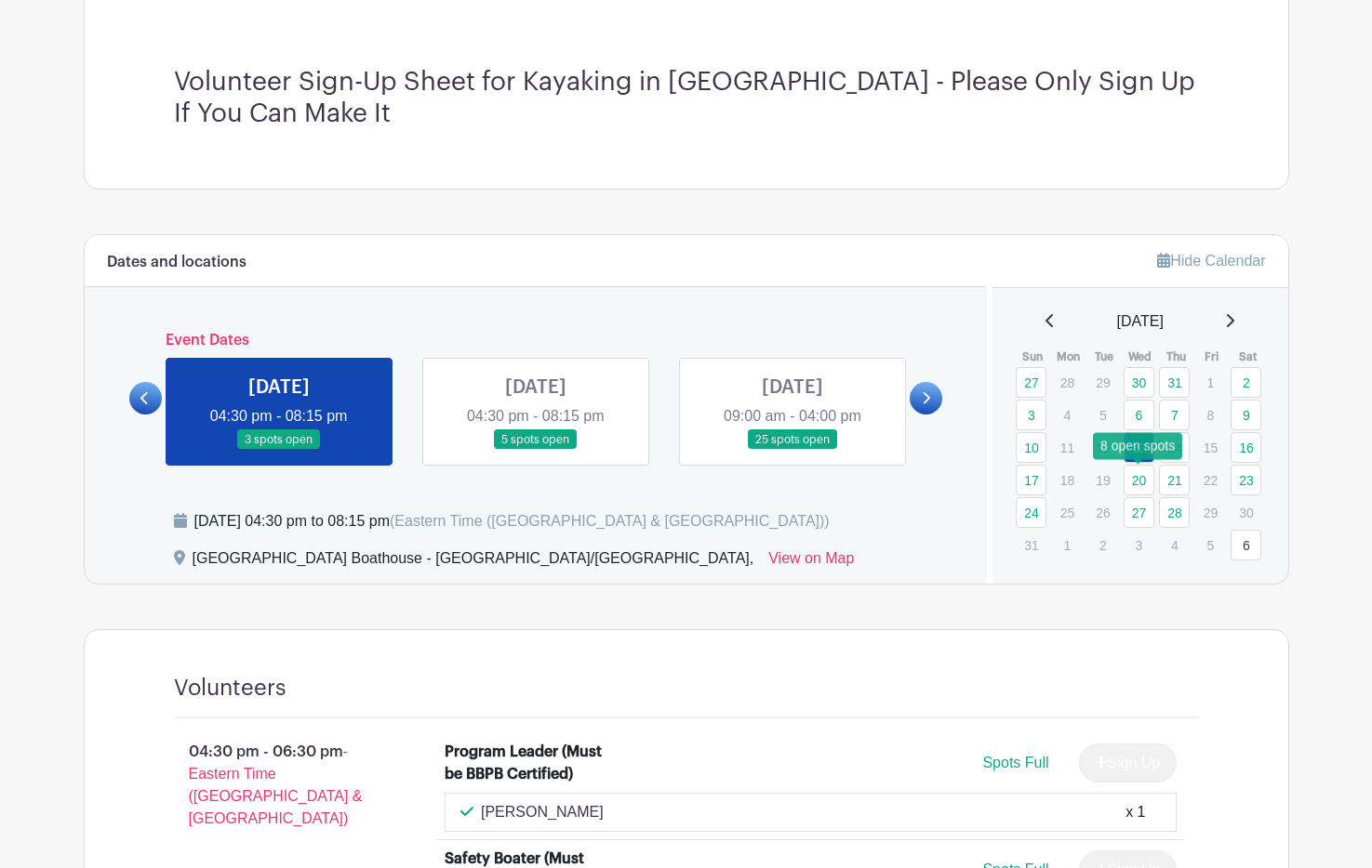
click at [1143, 475] on link "20" at bounding box center [1138, 480] width 31 height 31
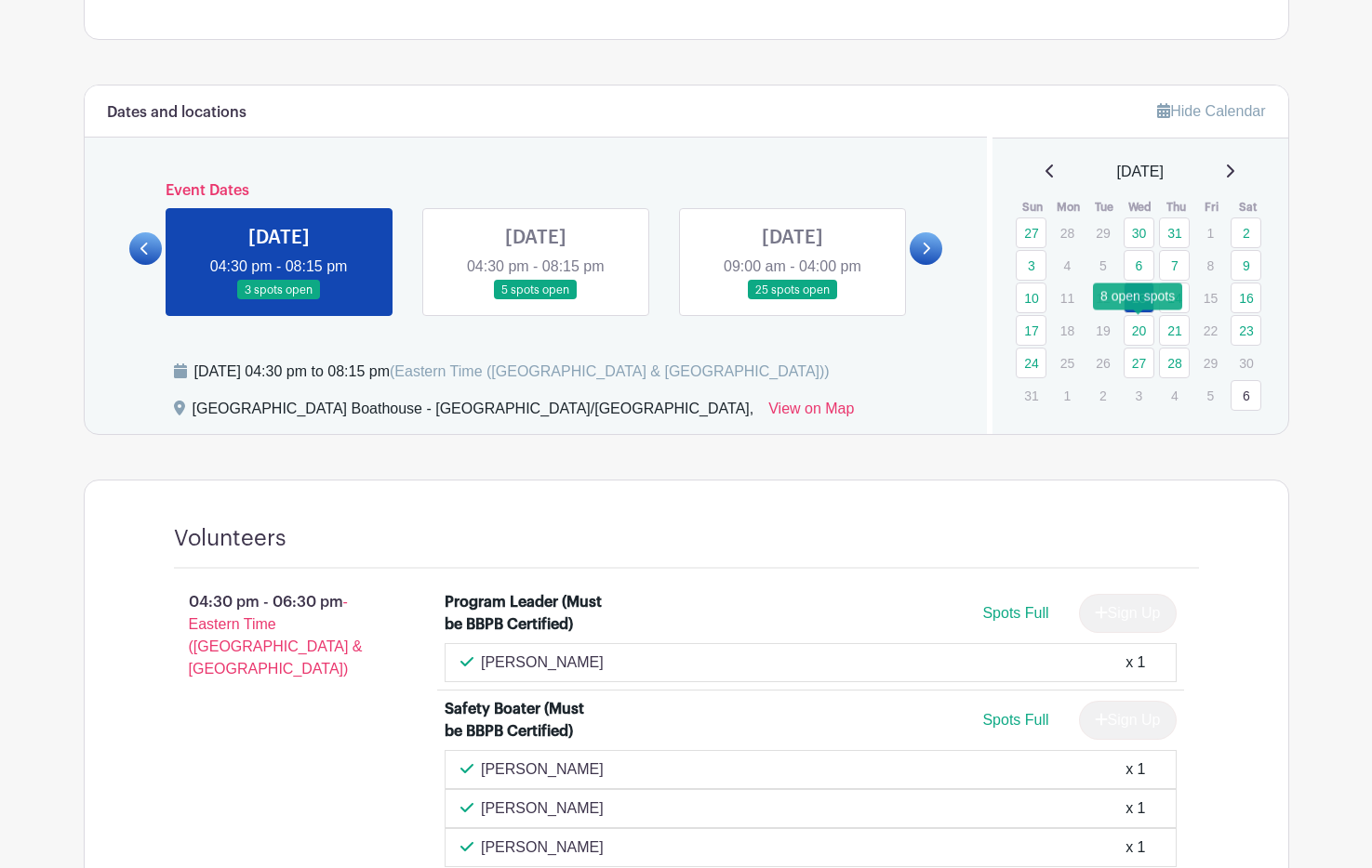
scroll to position [764, 0]
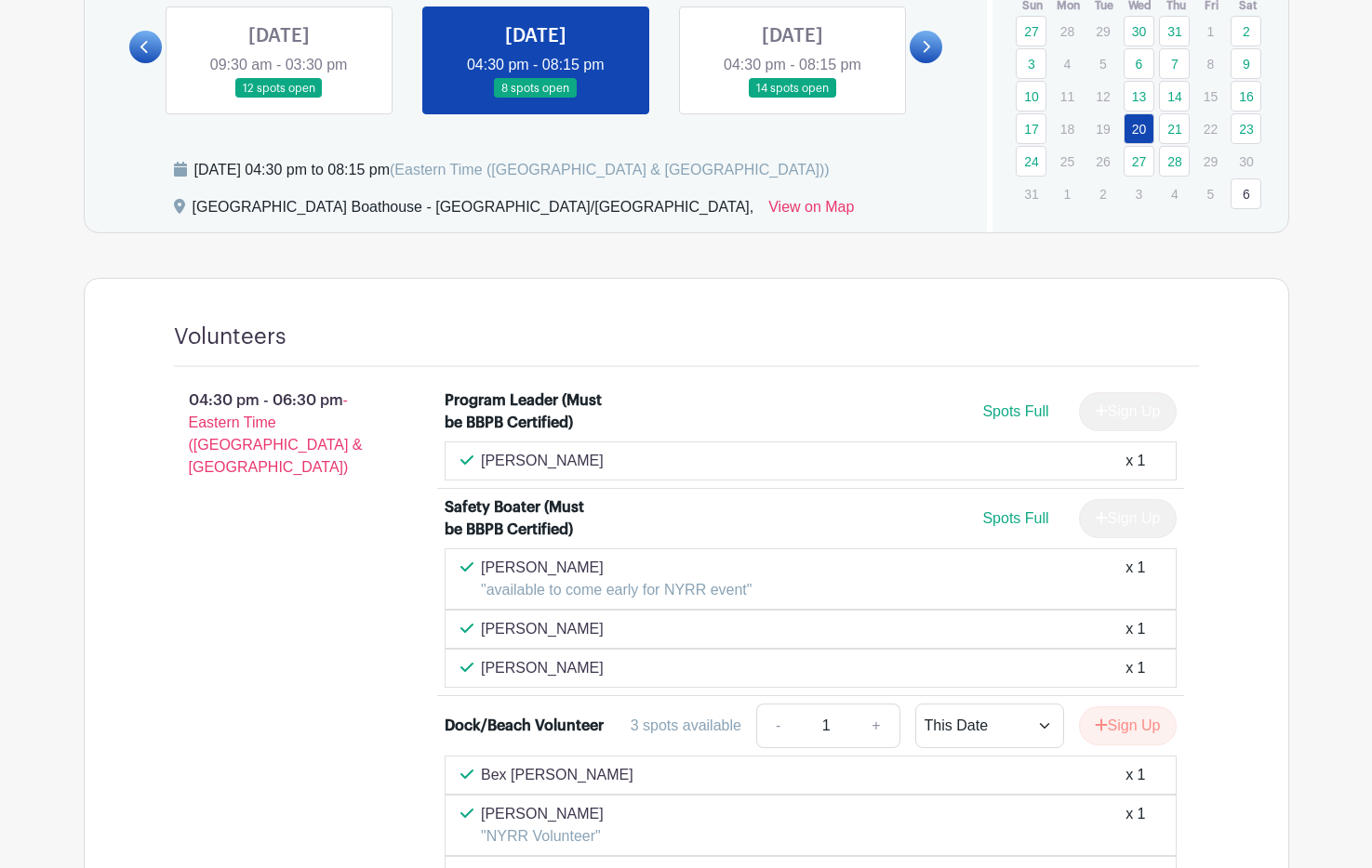
scroll to position [757, 0]
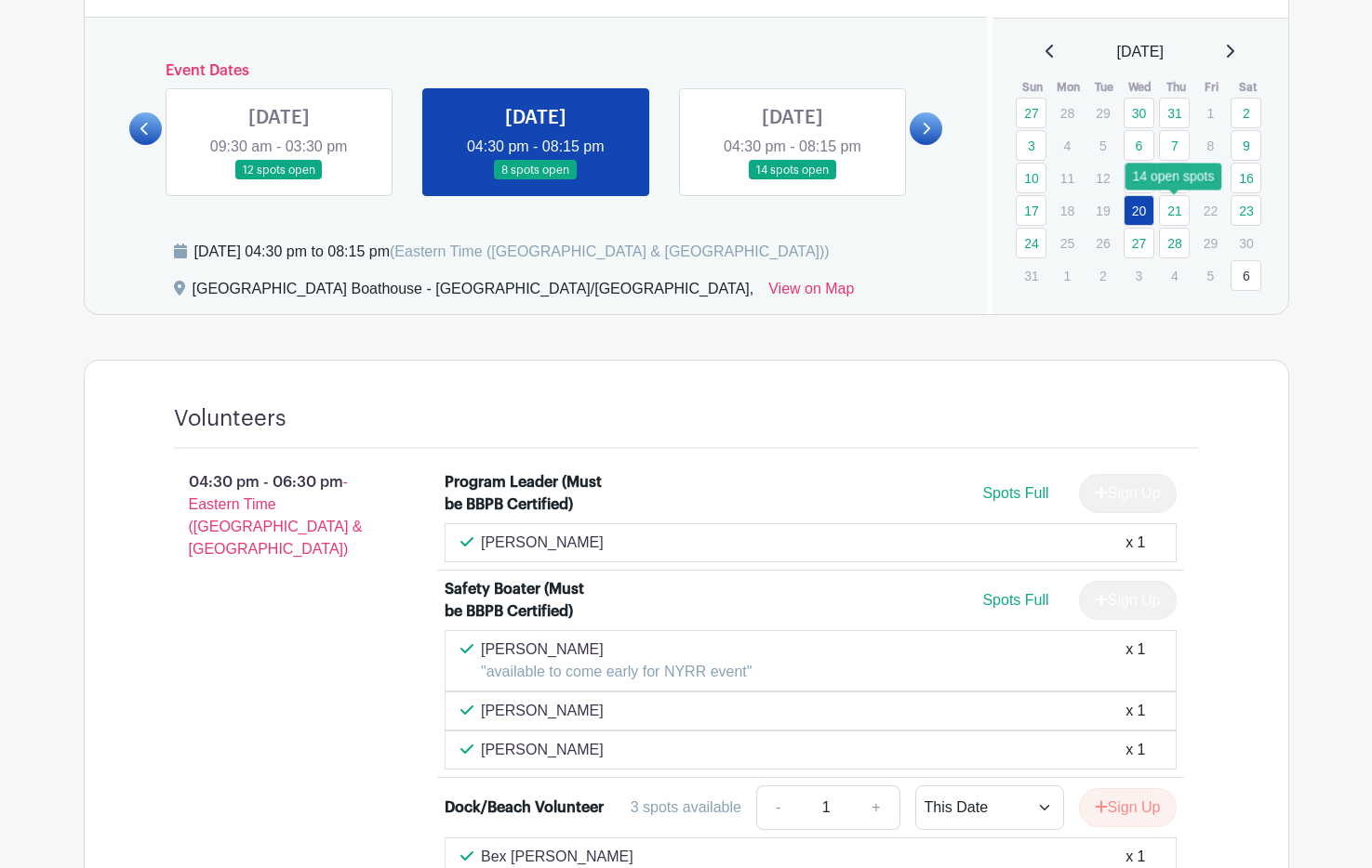
click at [1166, 214] on link "21" at bounding box center [1174, 210] width 31 height 31
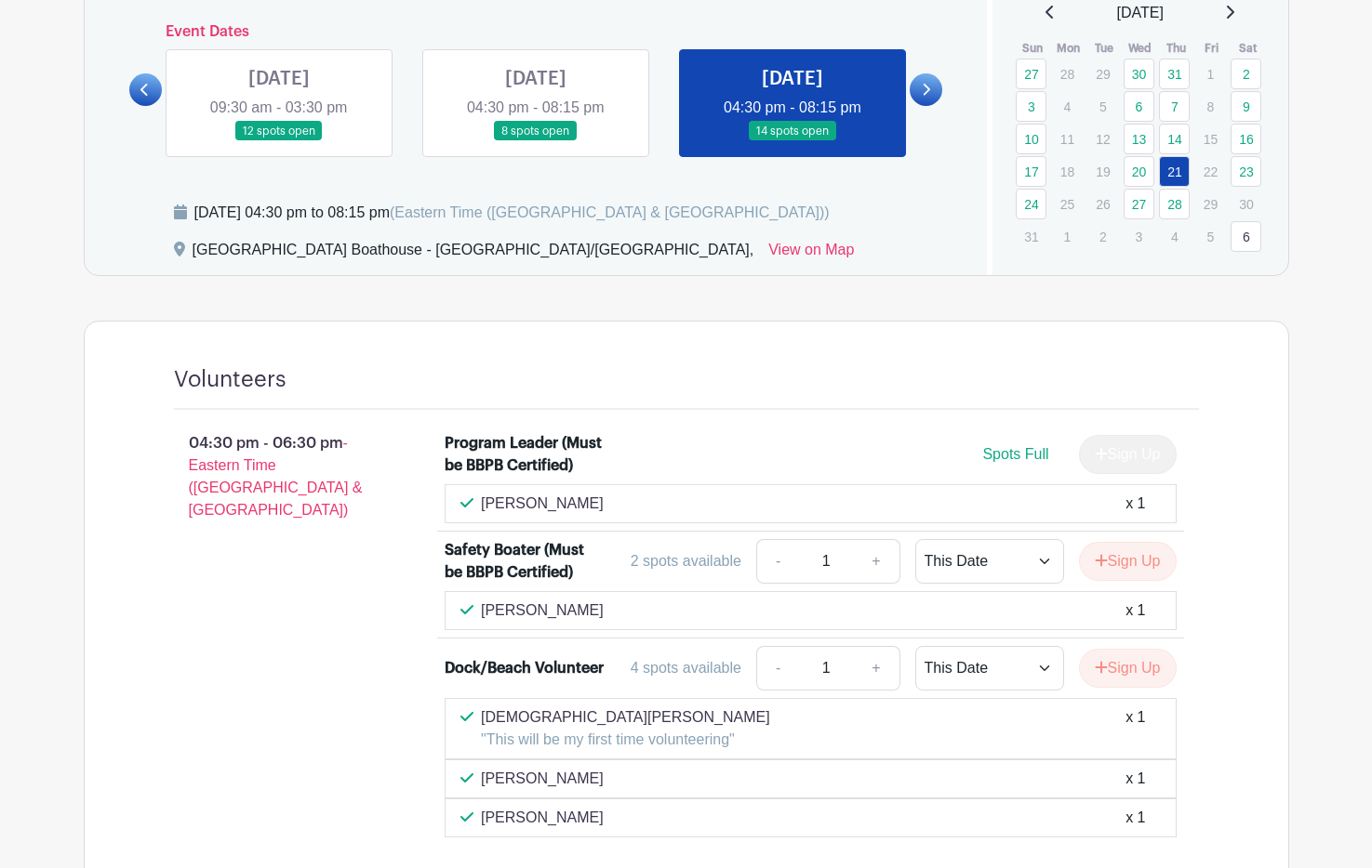
scroll to position [664, 0]
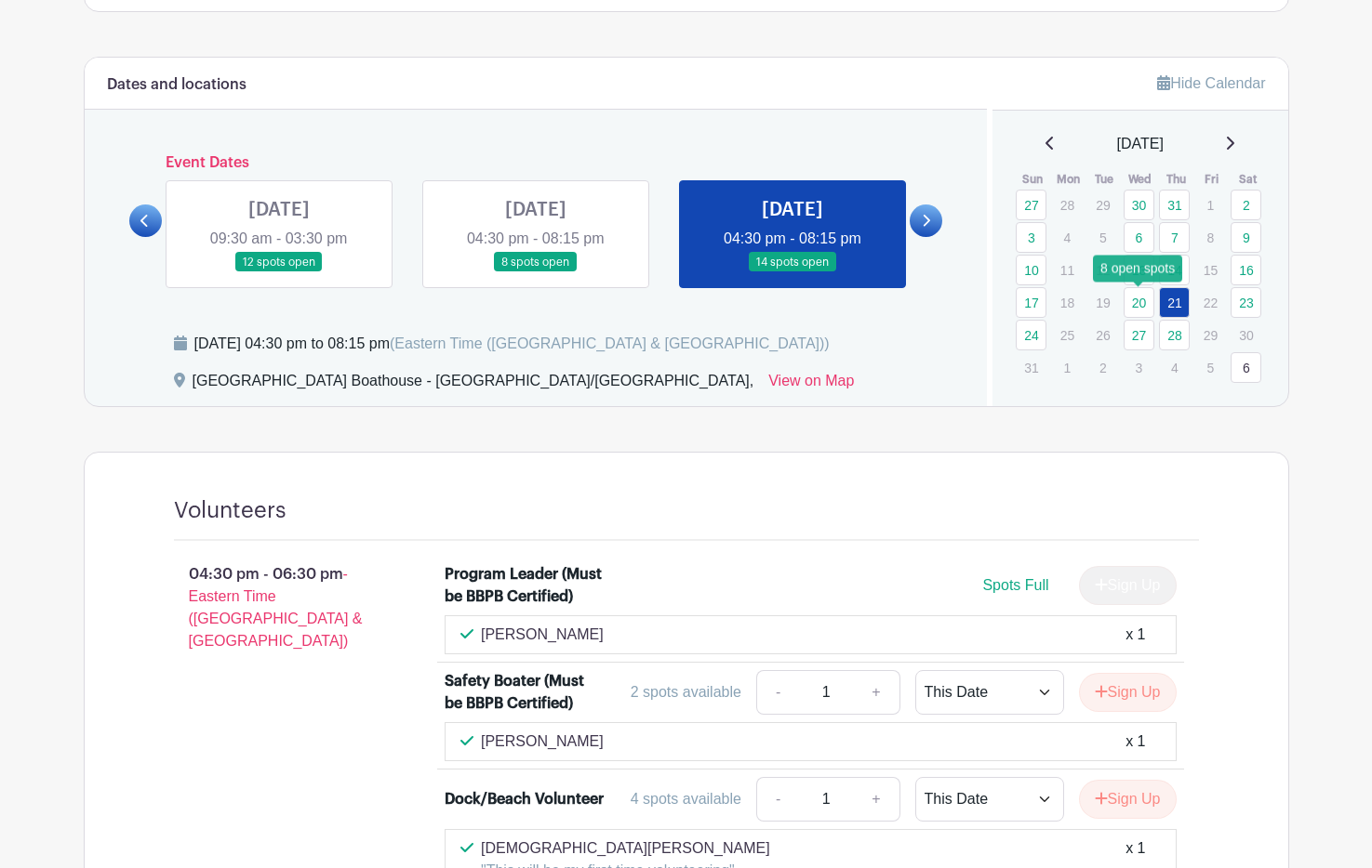
click at [1140, 305] on link "20" at bounding box center [1138, 302] width 31 height 31
